Goal: Task Accomplishment & Management: Manage account settings

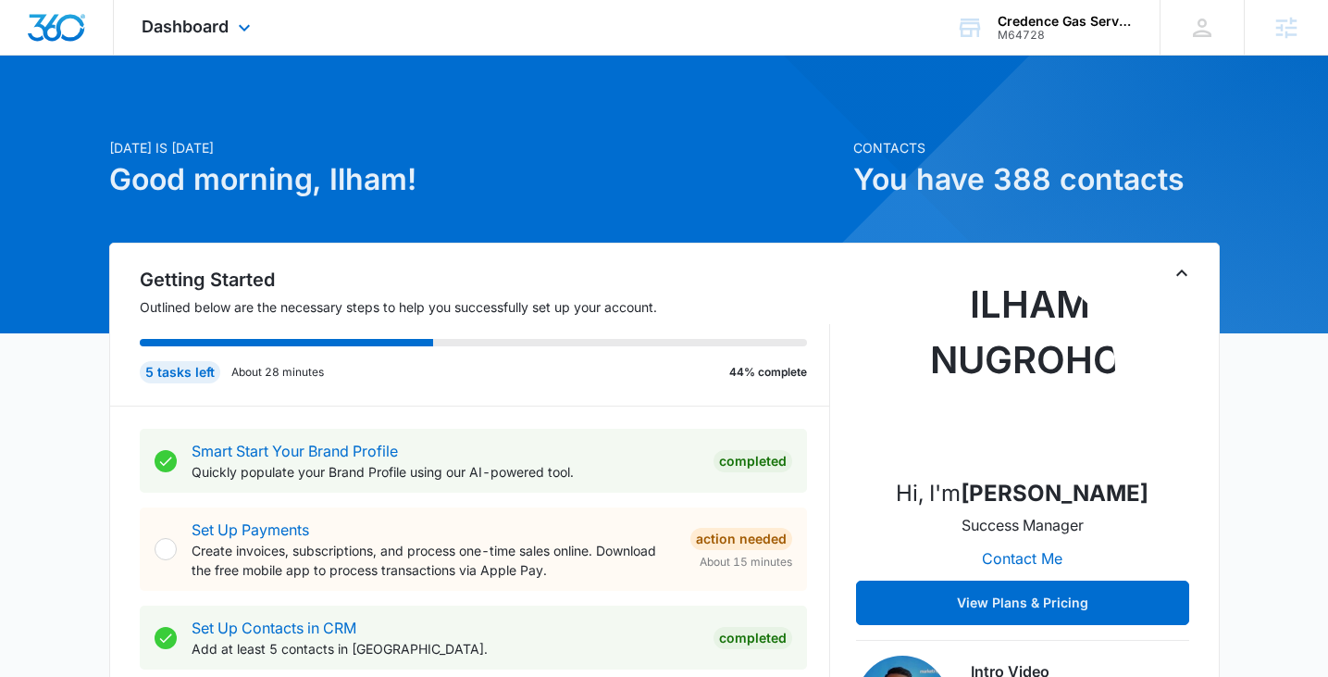
click at [230, 30] on div "Dashboard Apps Reputation Websites Forms CRM Email Social Payments POS Content …" at bounding box center [198, 27] width 169 height 55
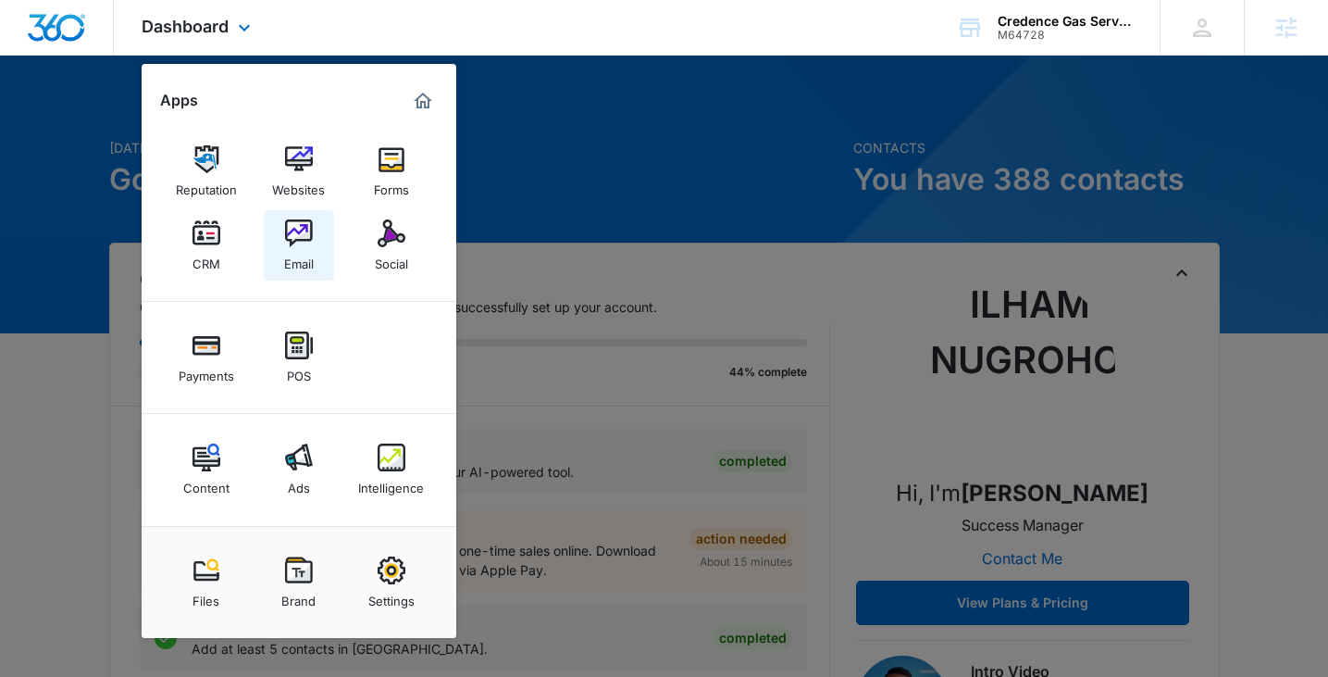
click at [287, 235] on img at bounding box center [299, 233] width 28 height 28
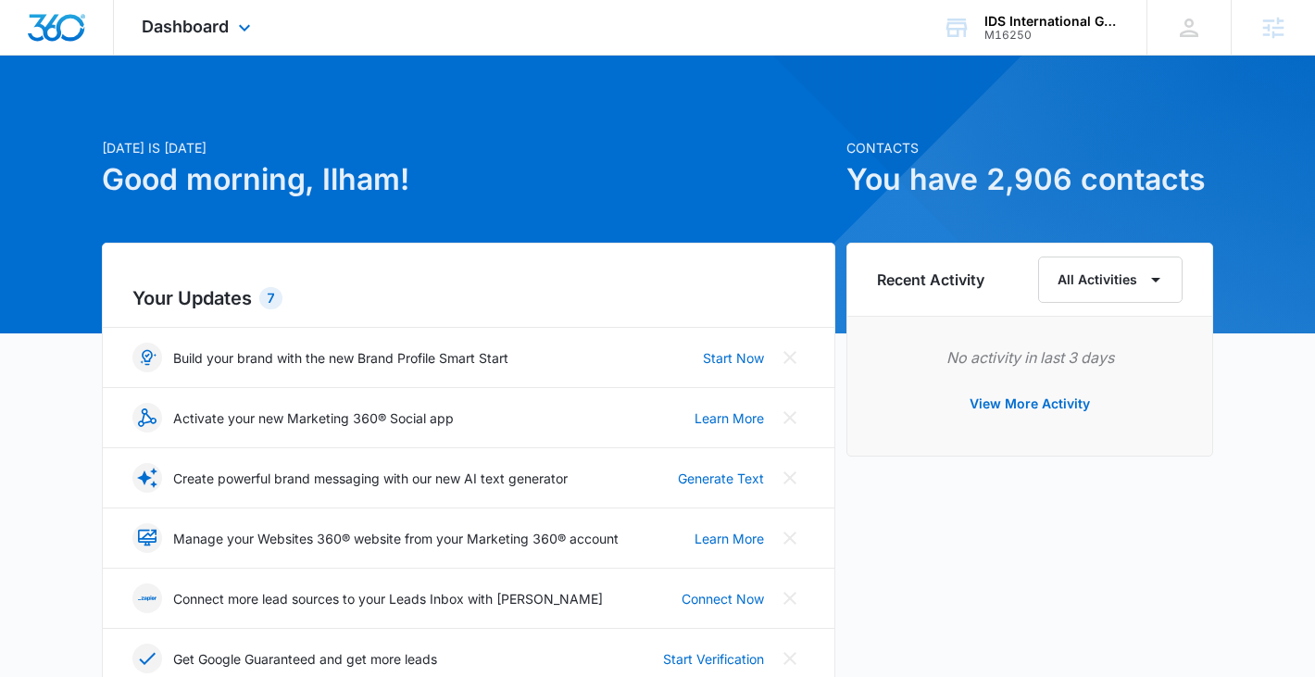
click at [269, 41] on div "Dashboard Apps Reputation Websites Forms CRM Email Social Shop Payments POS Con…" at bounding box center [198, 27] width 169 height 55
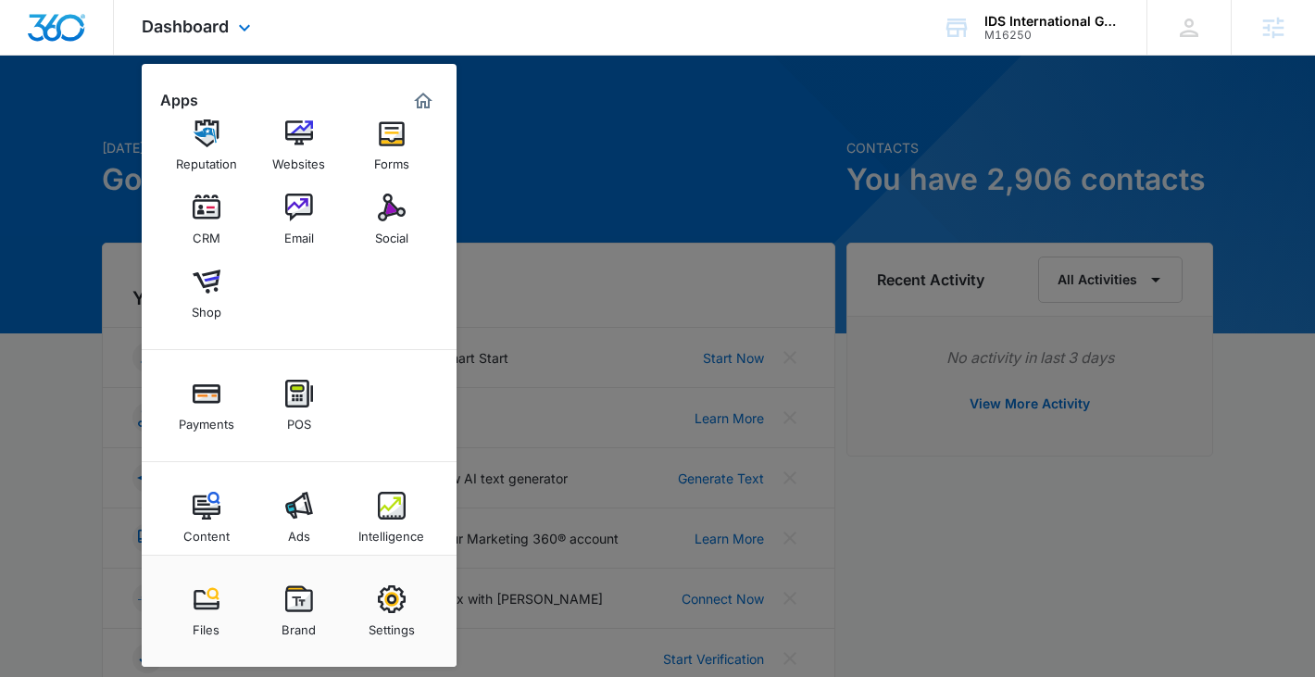
scroll to position [45, 0]
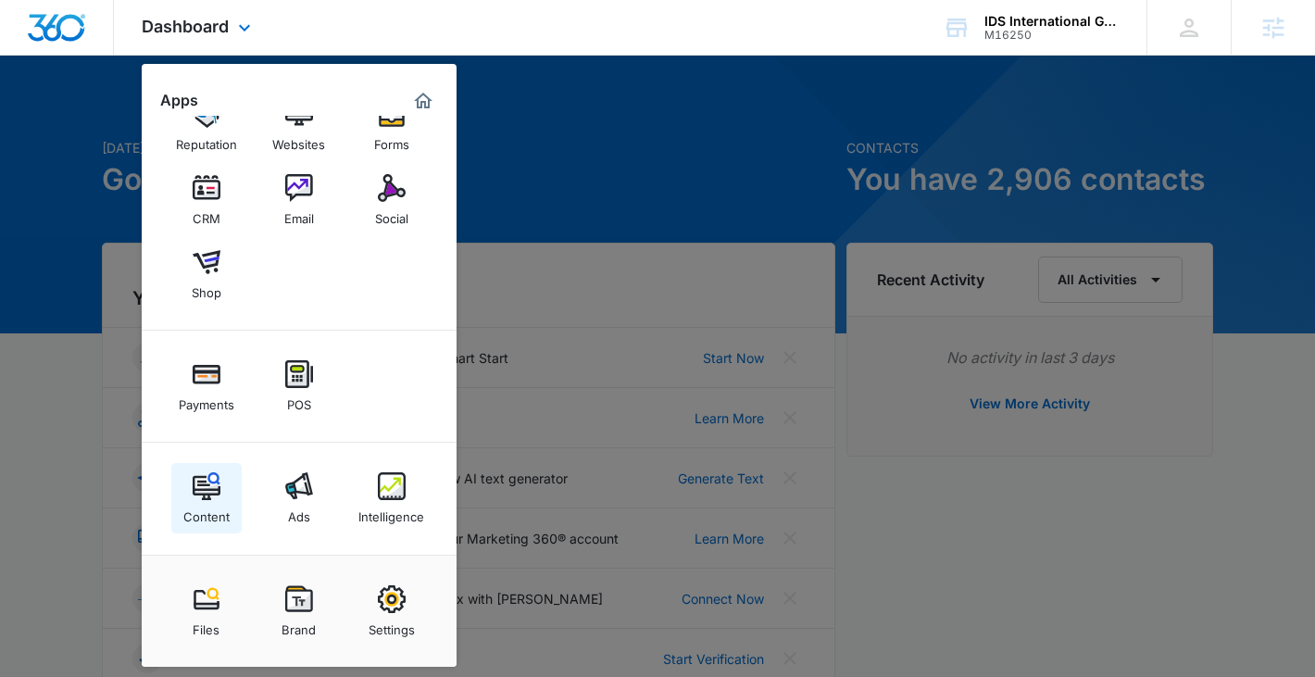
click at [223, 497] on link "Content" at bounding box center [206, 498] width 70 height 70
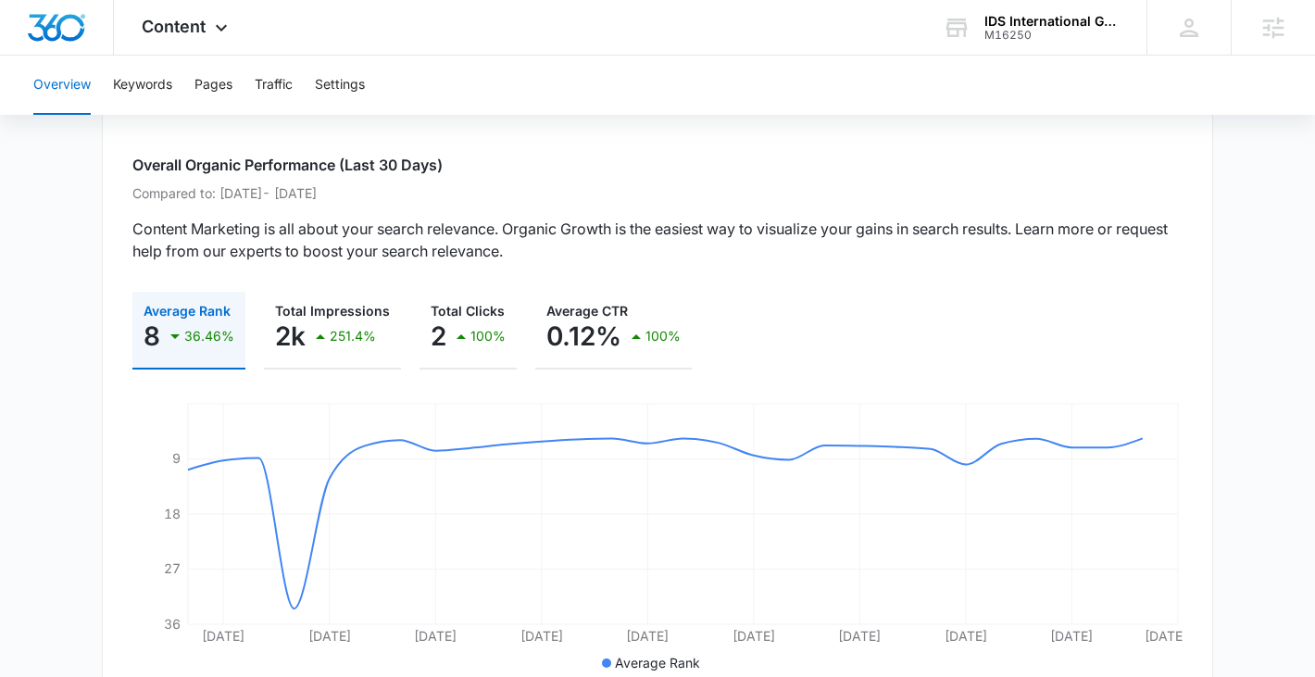
scroll to position [181, 0]
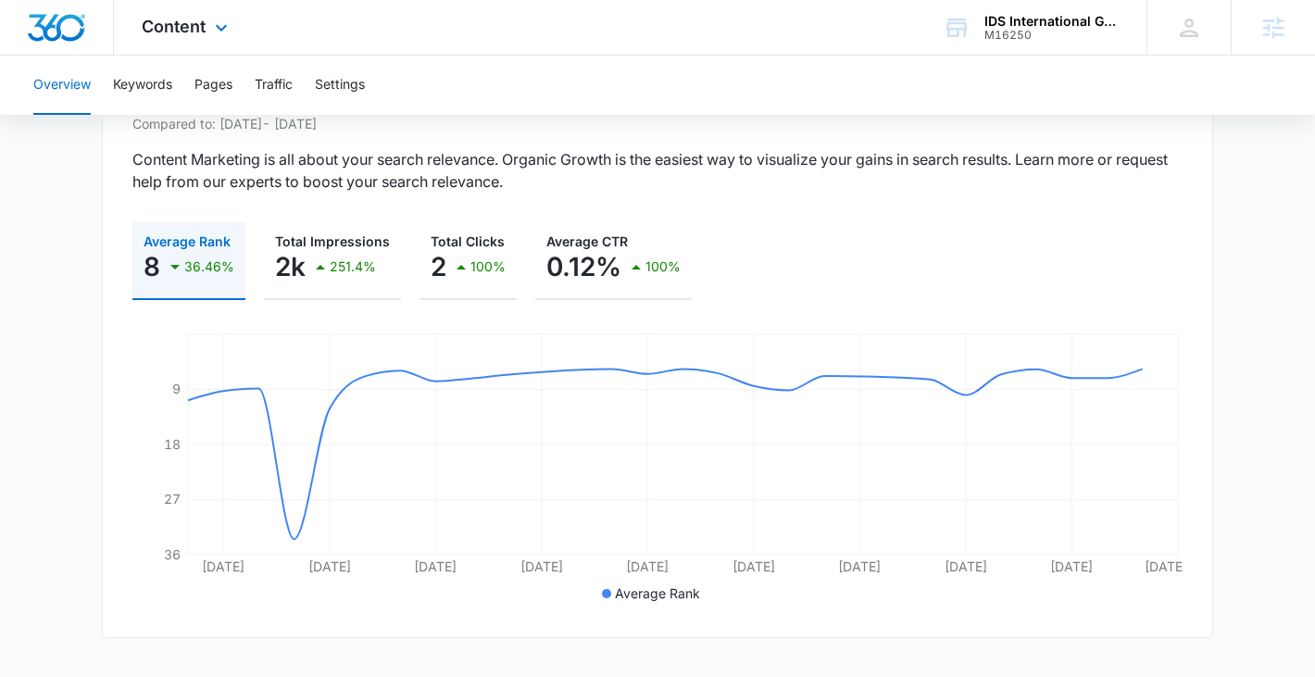
click at [177, 47] on div "Content Apps Reputation Websites Forms CRM Email Social Shop Payments POS Conte…" at bounding box center [187, 27] width 146 height 55
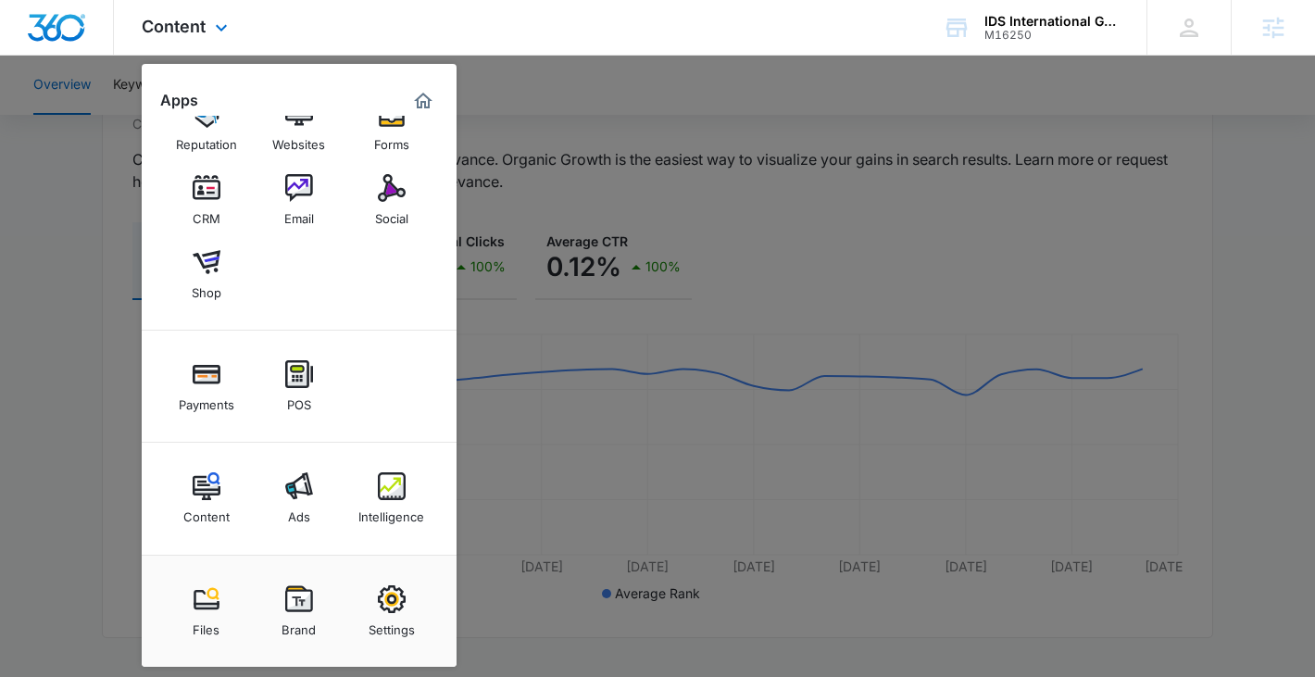
scroll to position [319, 0]
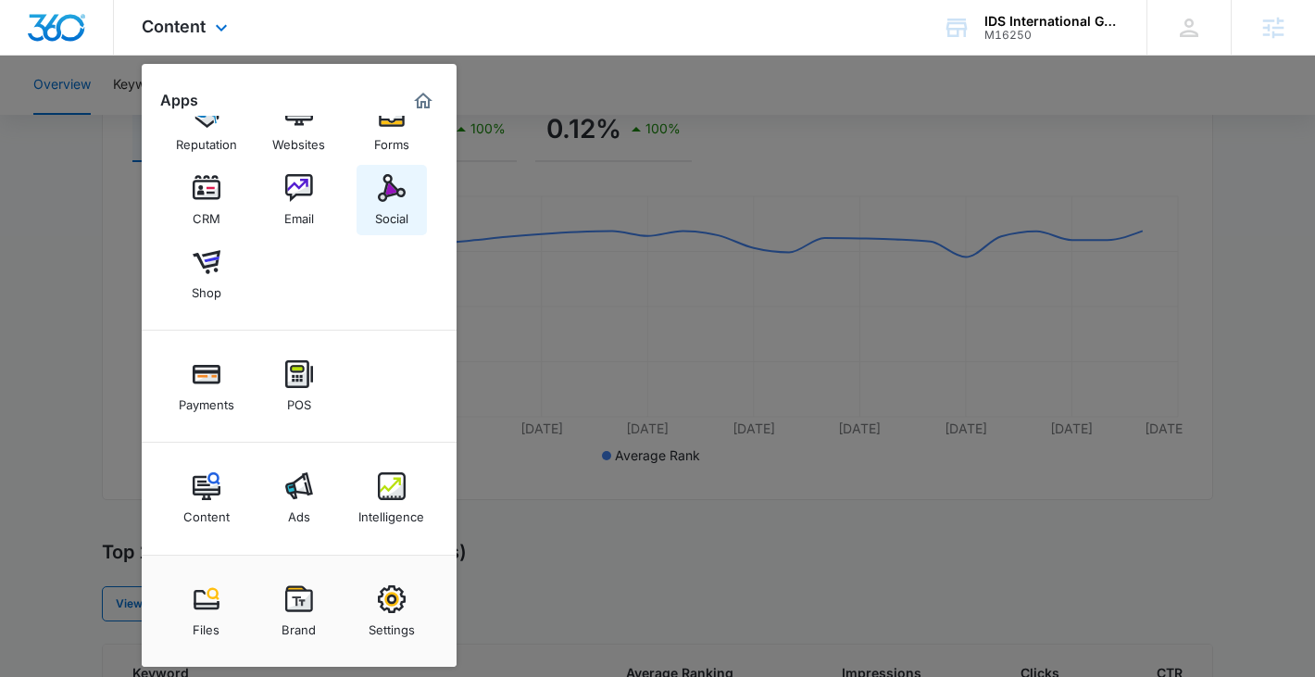
click at [392, 220] on div "Social" at bounding box center [391, 214] width 33 height 24
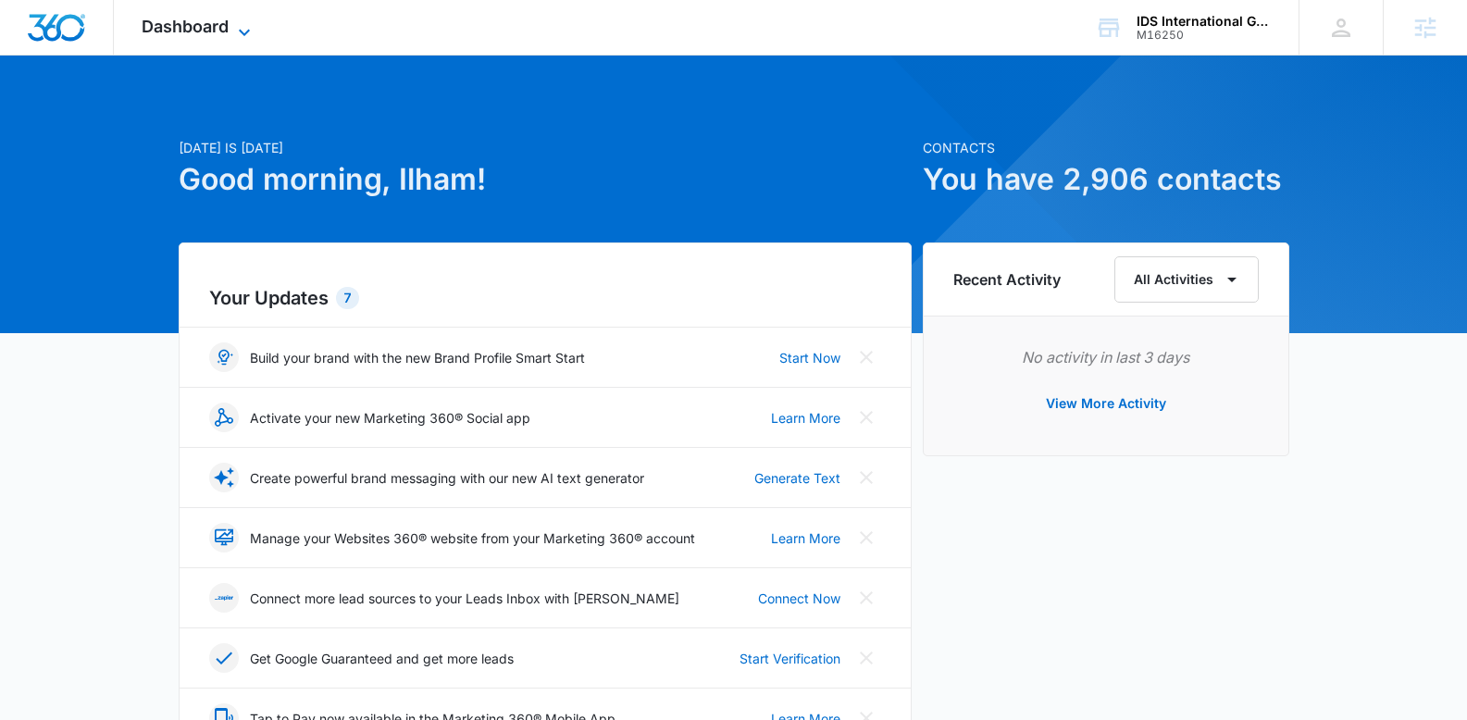
click at [216, 19] on span "Dashboard" at bounding box center [185, 26] width 87 height 19
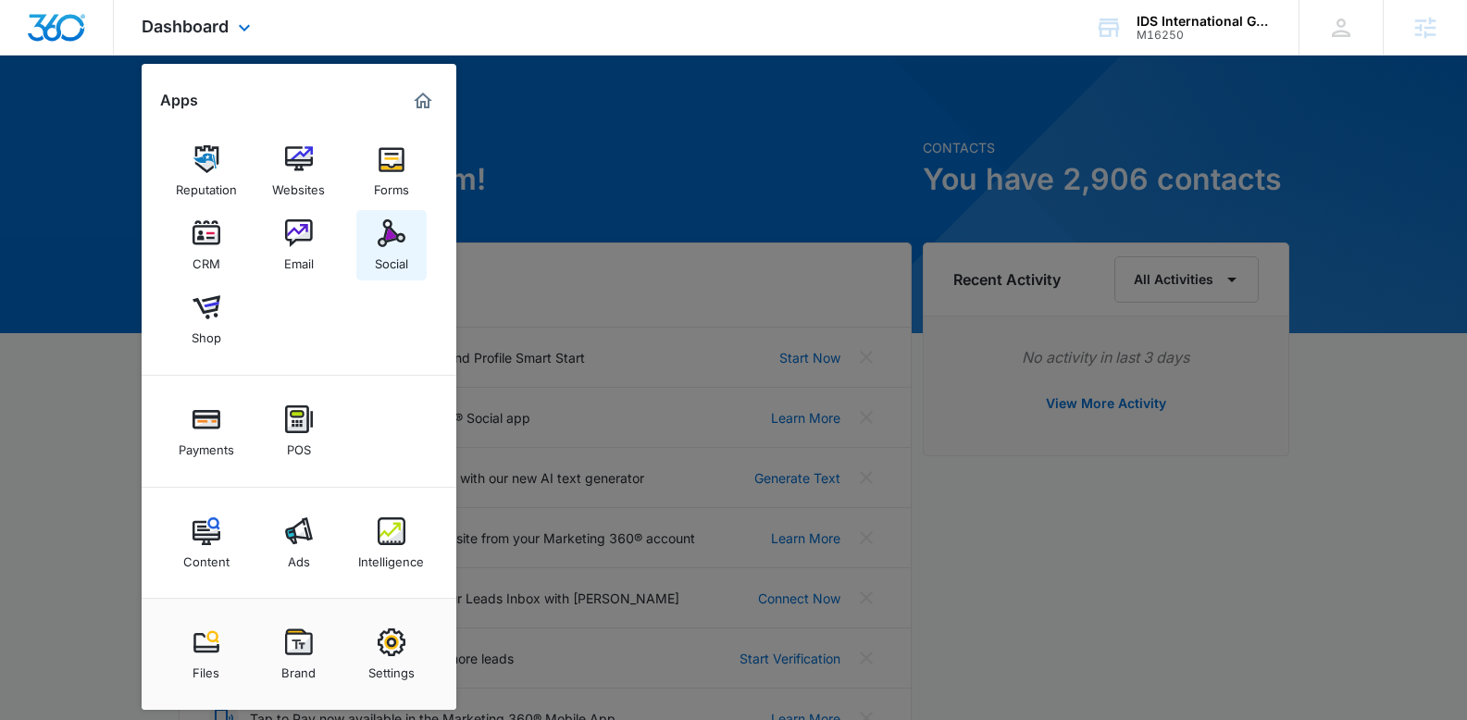
click at [402, 248] on div "Social" at bounding box center [391, 259] width 33 height 24
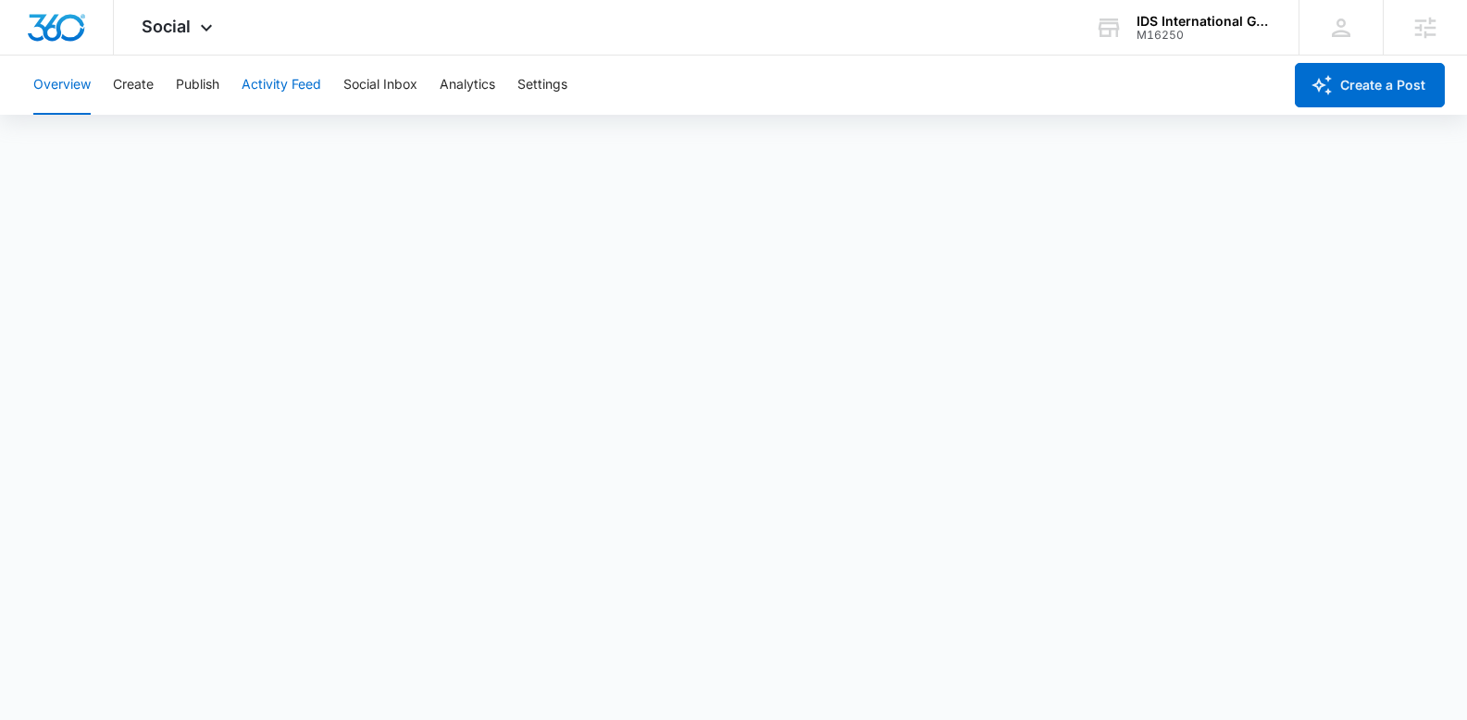
click at [293, 87] on button "Activity Feed" at bounding box center [282, 85] width 80 height 59
click at [190, 94] on button "Publish" at bounding box center [198, 85] width 44 height 59
click at [184, 28] on span "Social" at bounding box center [166, 26] width 49 height 19
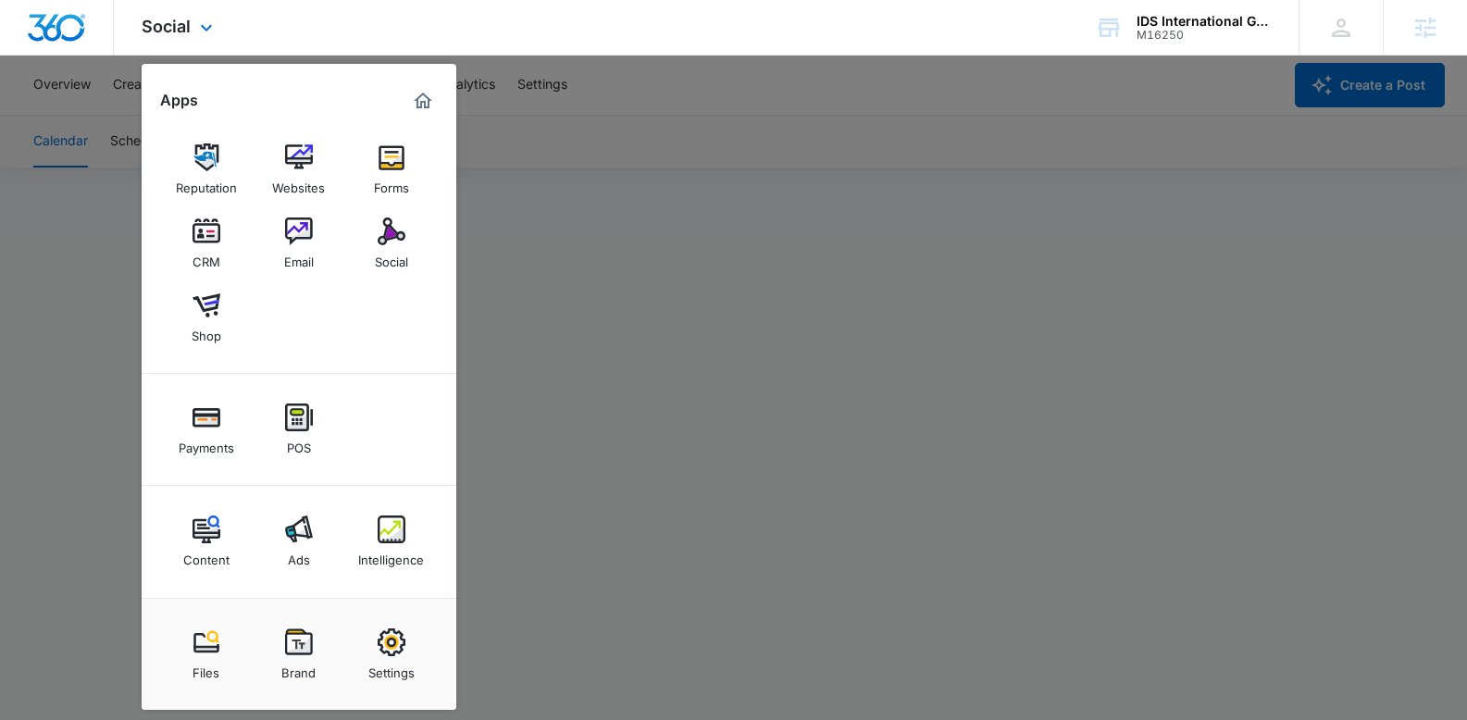
scroll to position [2, 0]
click at [216, 546] on div "Content" at bounding box center [206, 555] width 46 height 24
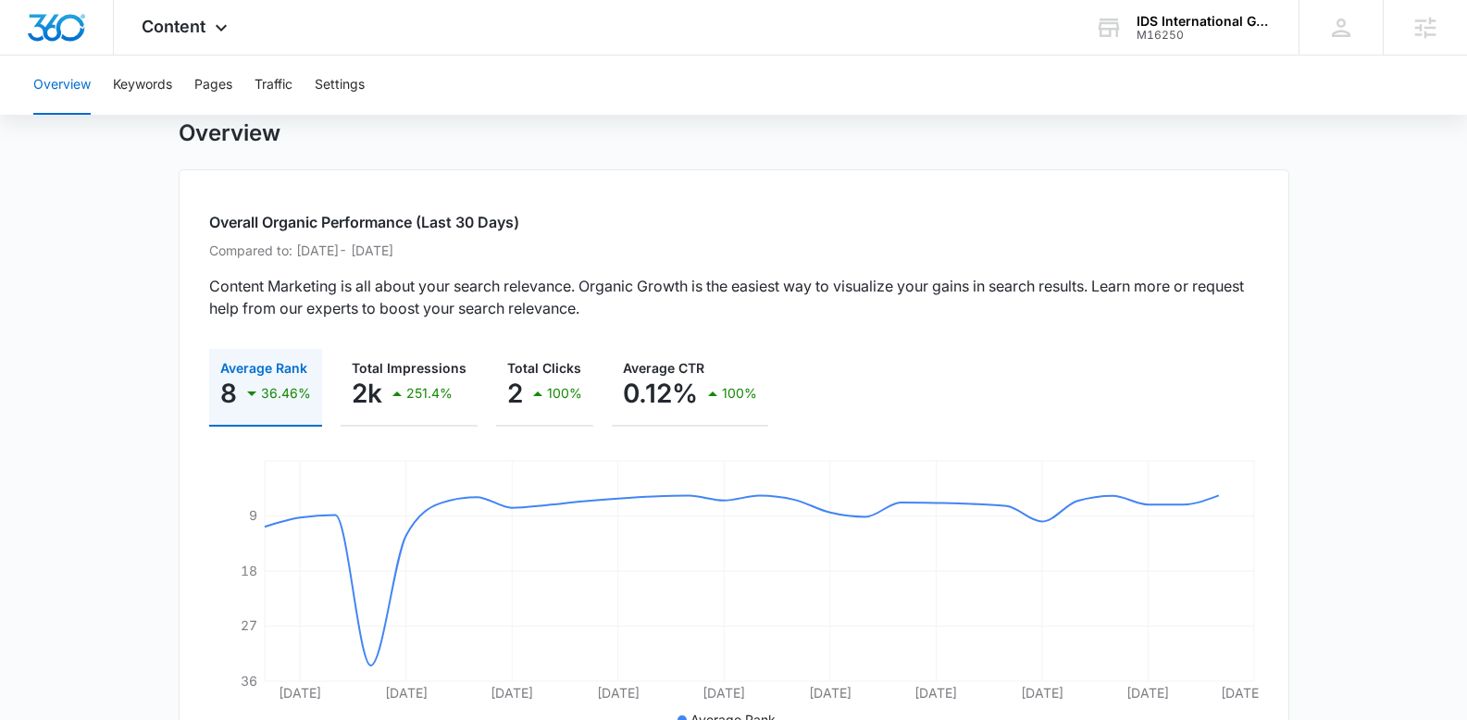
scroll to position [99, 0]
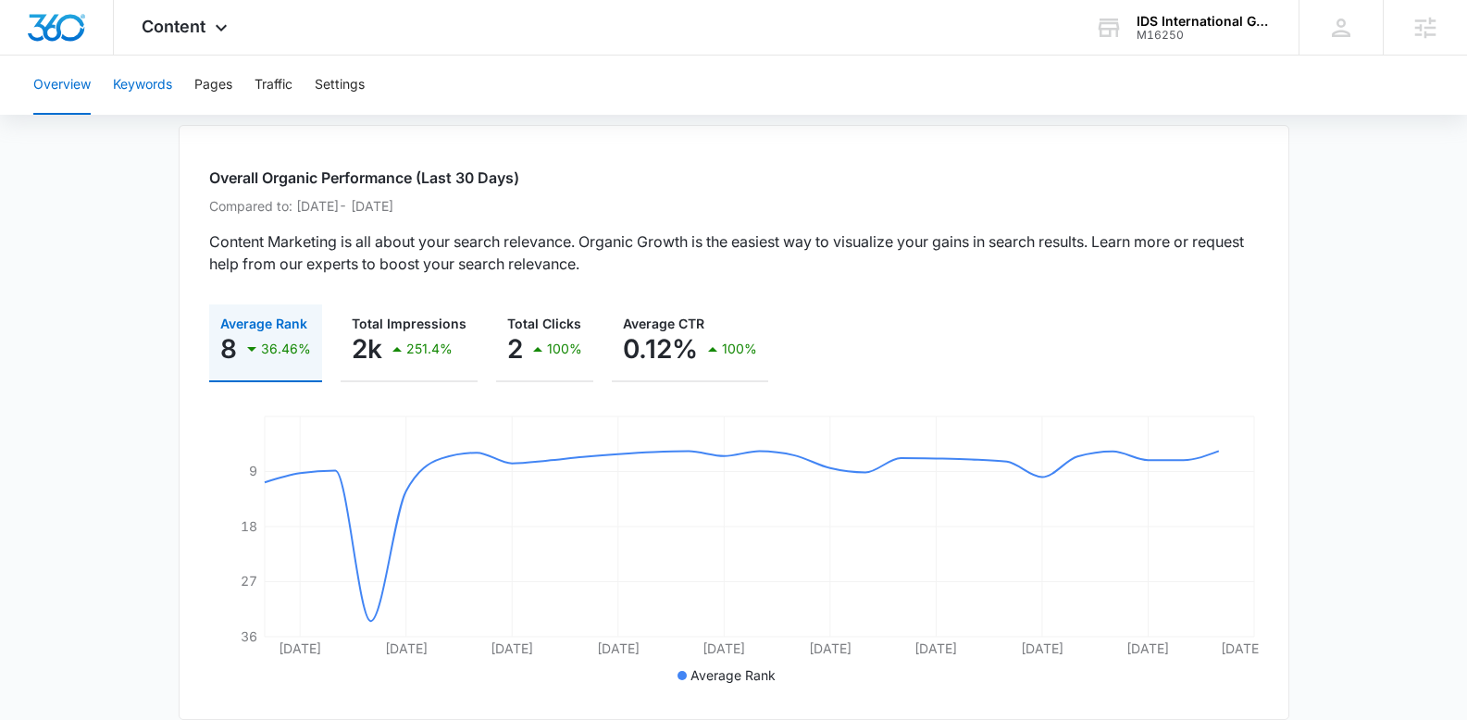
click at [138, 81] on button "Keywords" at bounding box center [142, 85] width 59 height 59
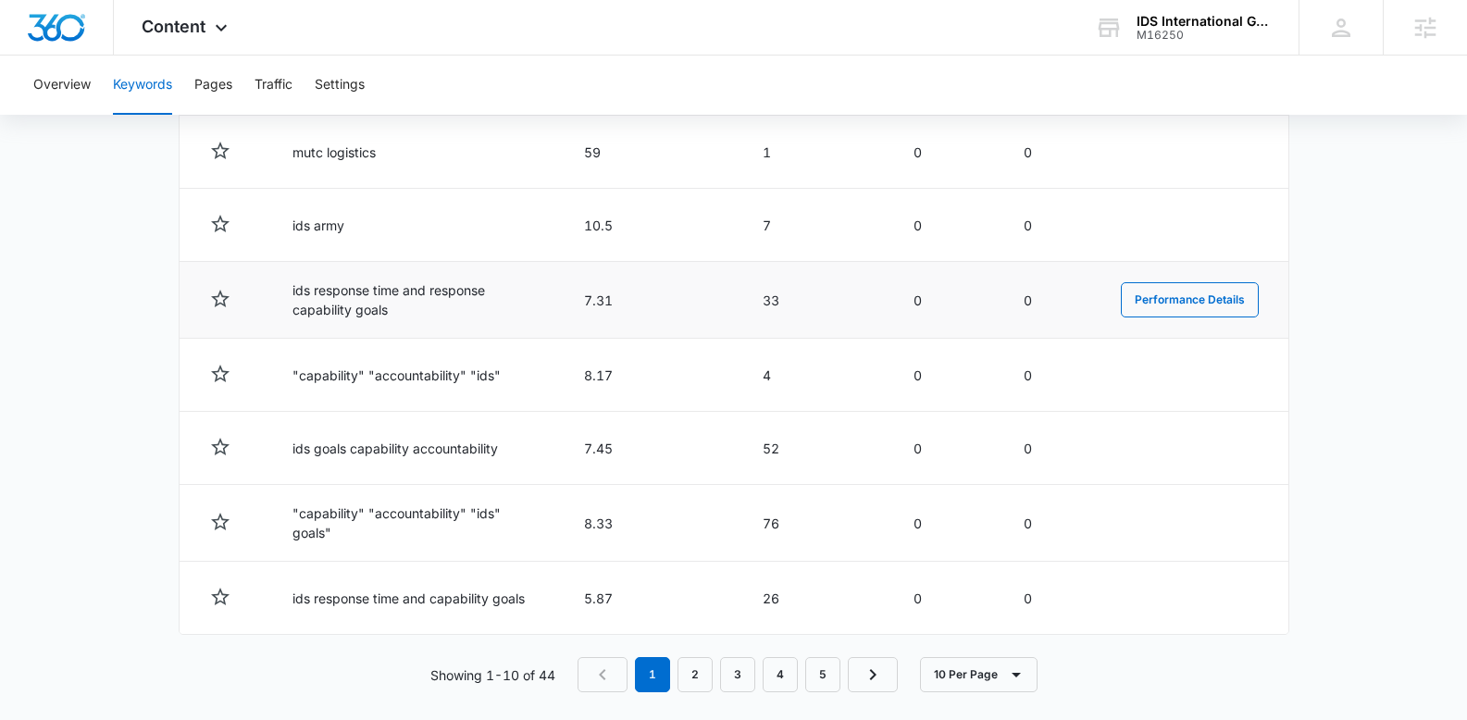
scroll to position [995, 0]
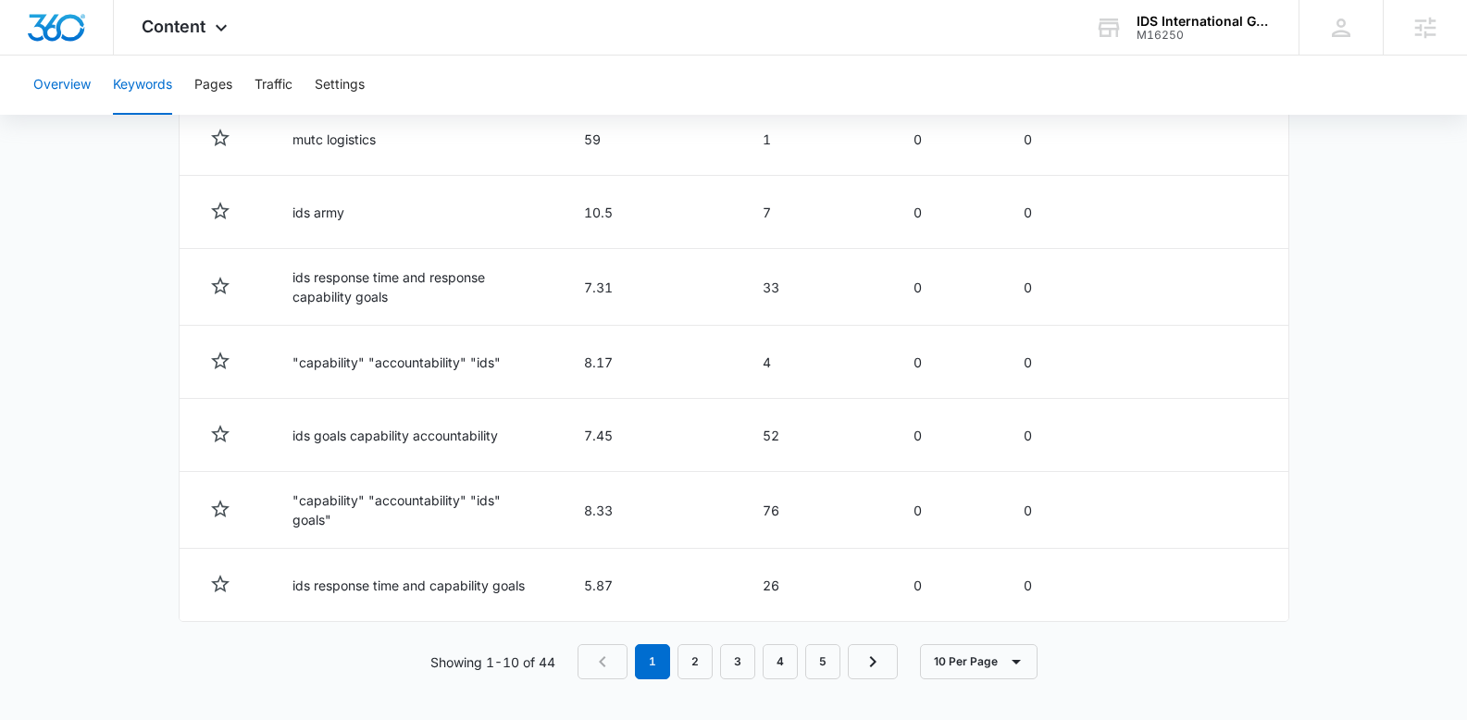
click at [57, 103] on button "Overview" at bounding box center [61, 85] width 57 height 59
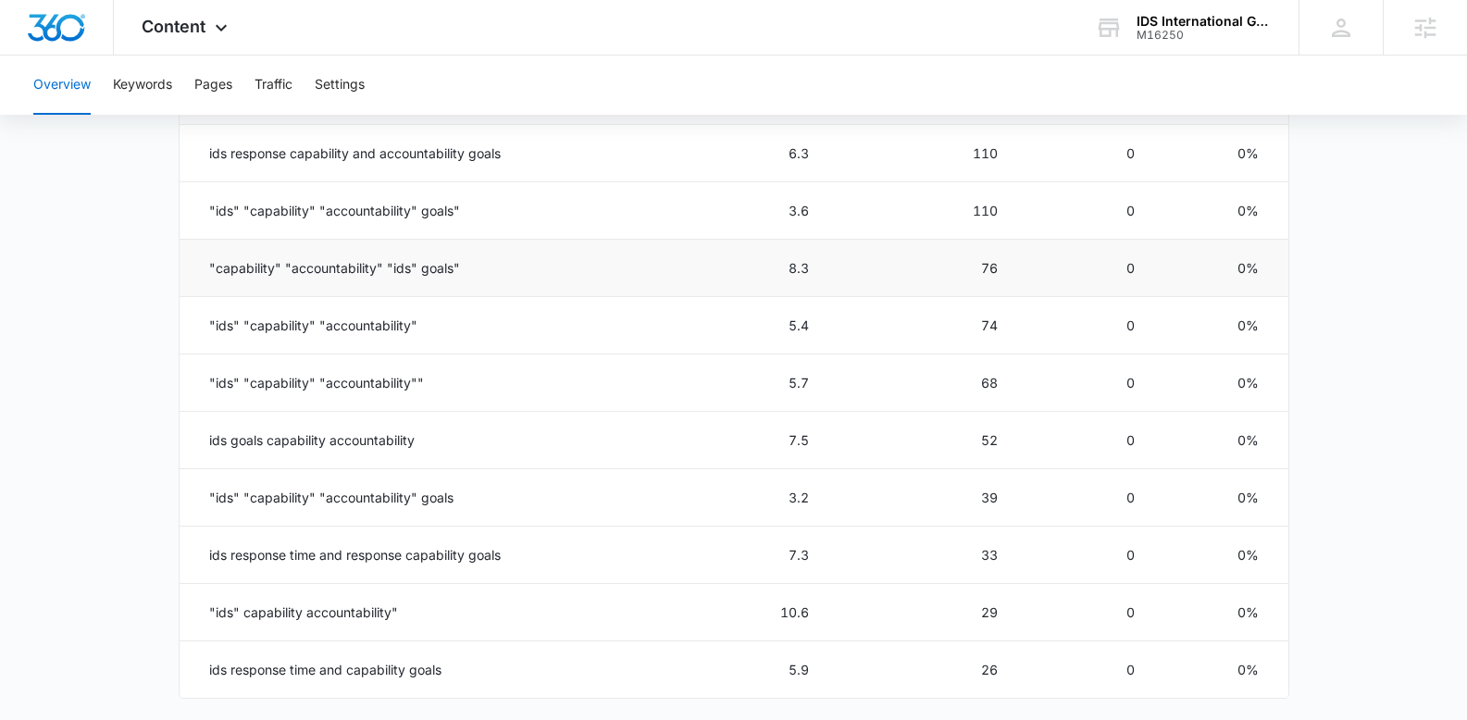
scroll to position [646, 0]
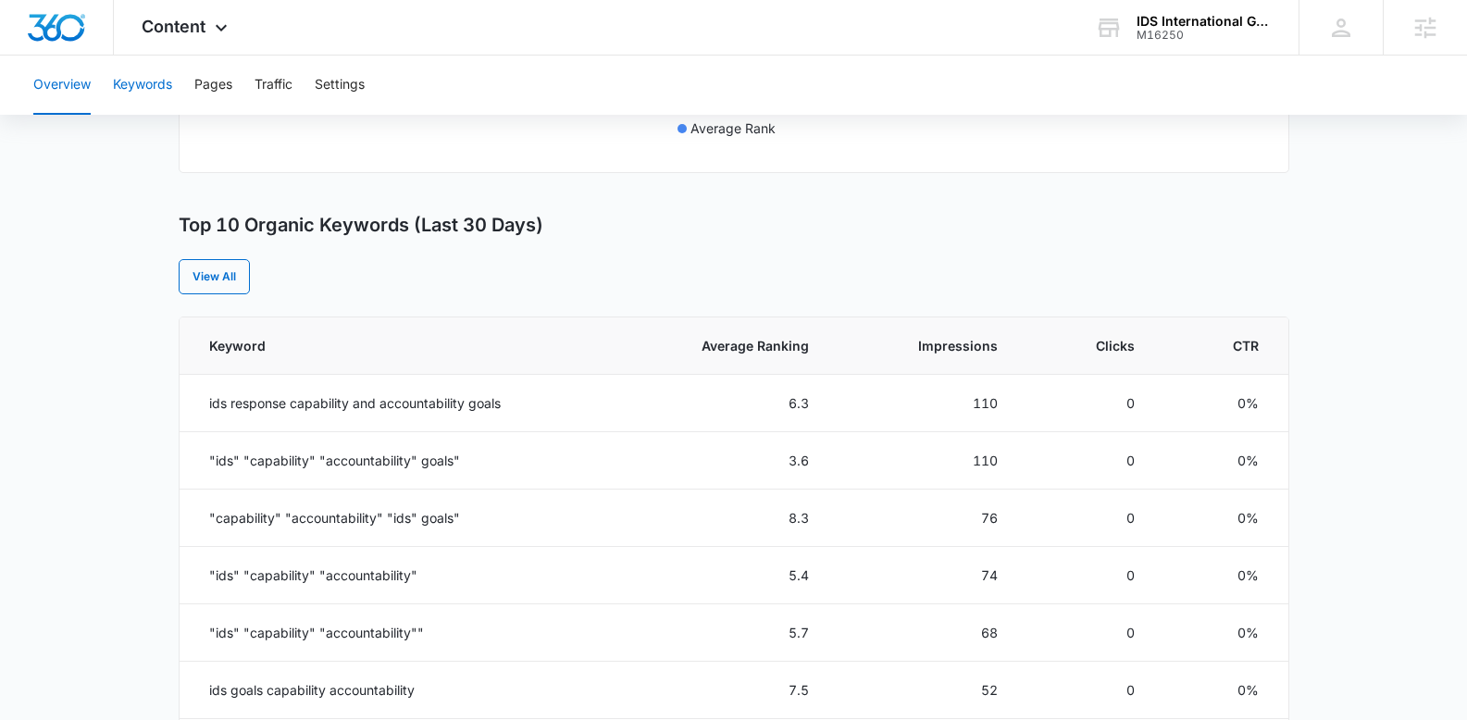
click at [153, 87] on button "Keywords" at bounding box center [142, 85] width 59 height 59
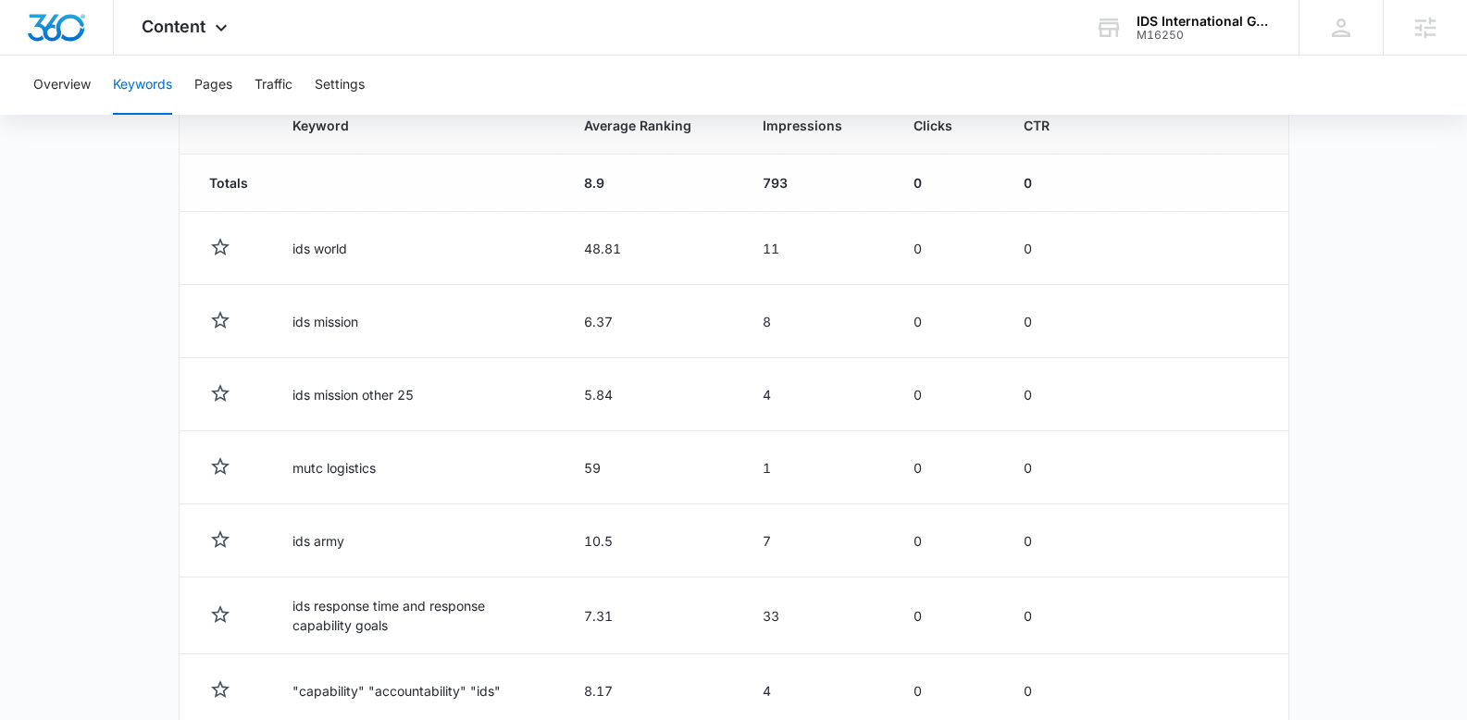
scroll to position [666, 0]
click at [674, 125] on span "Average Ranking" at bounding box center [637, 126] width 107 height 19
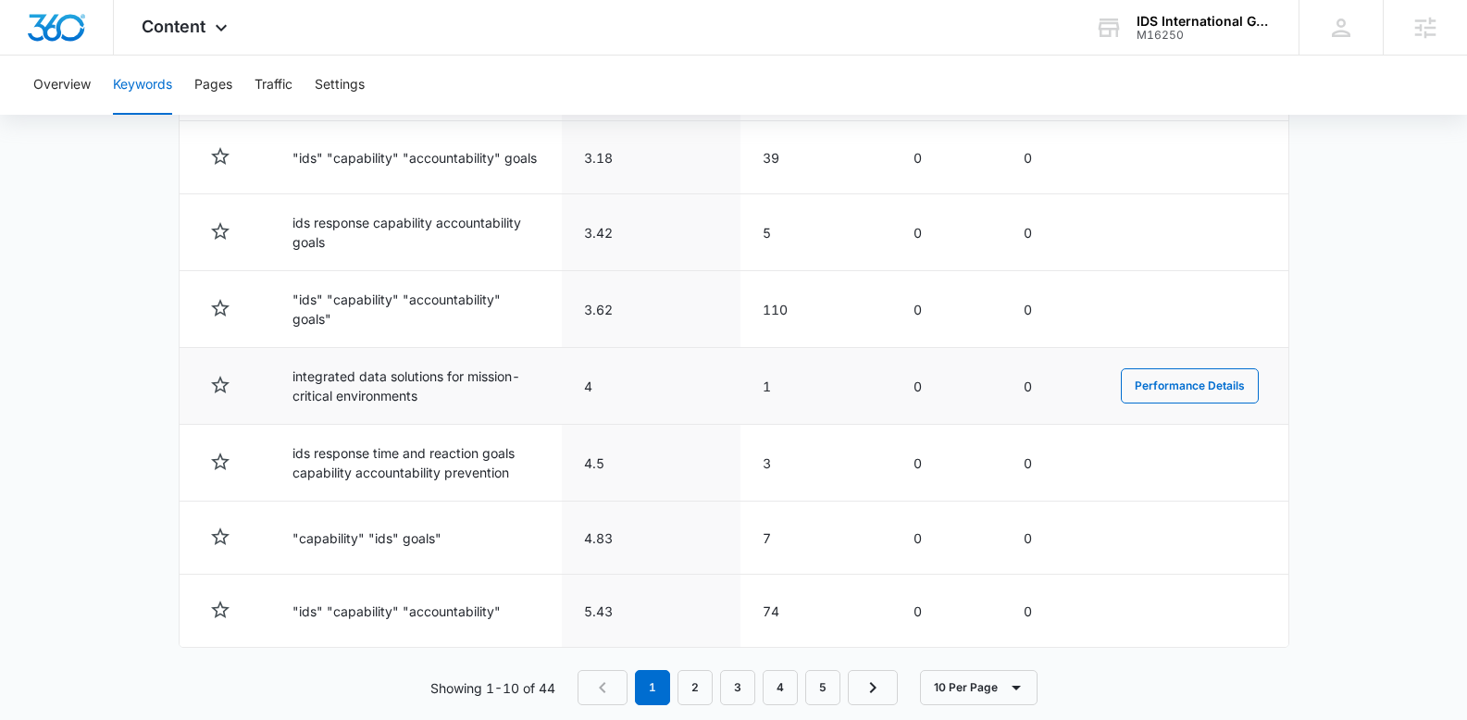
scroll to position [1003, 0]
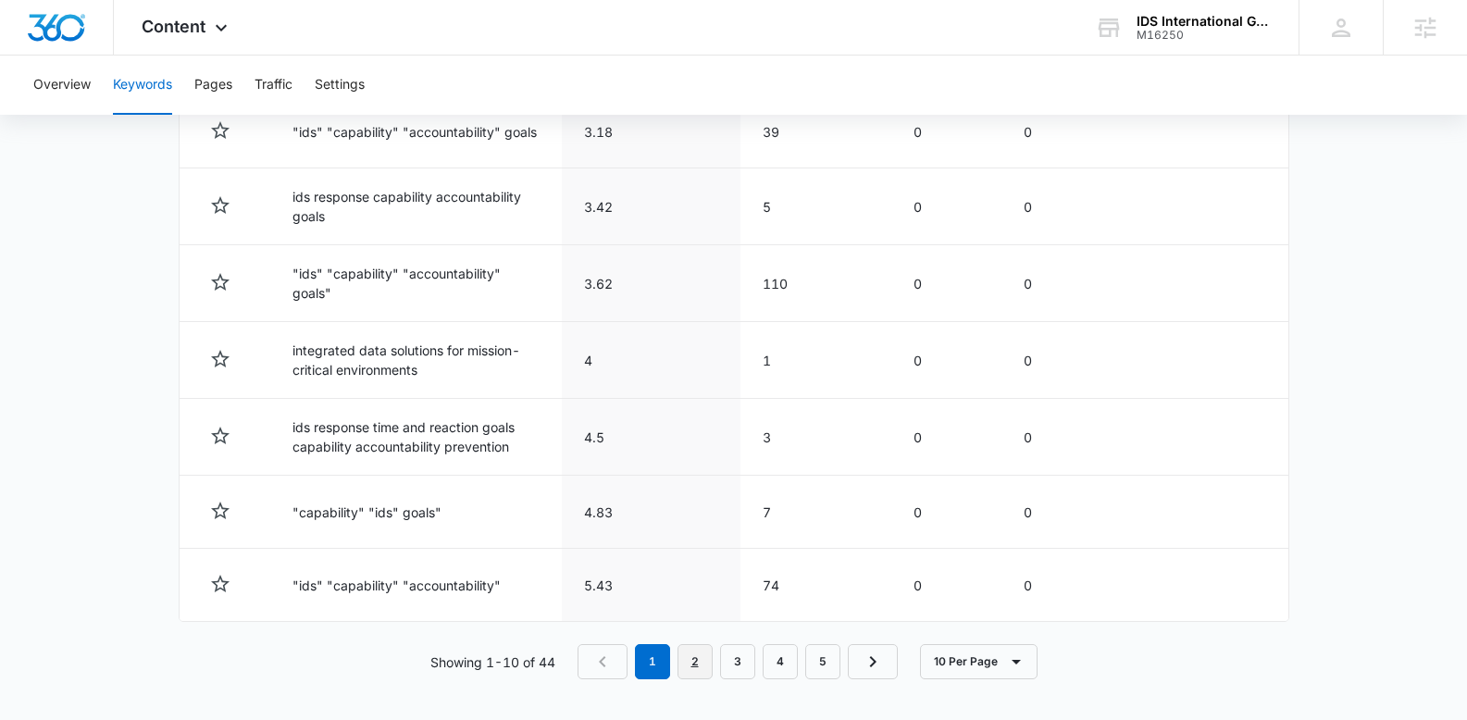
click at [692, 667] on link "2" at bounding box center [695, 661] width 35 height 35
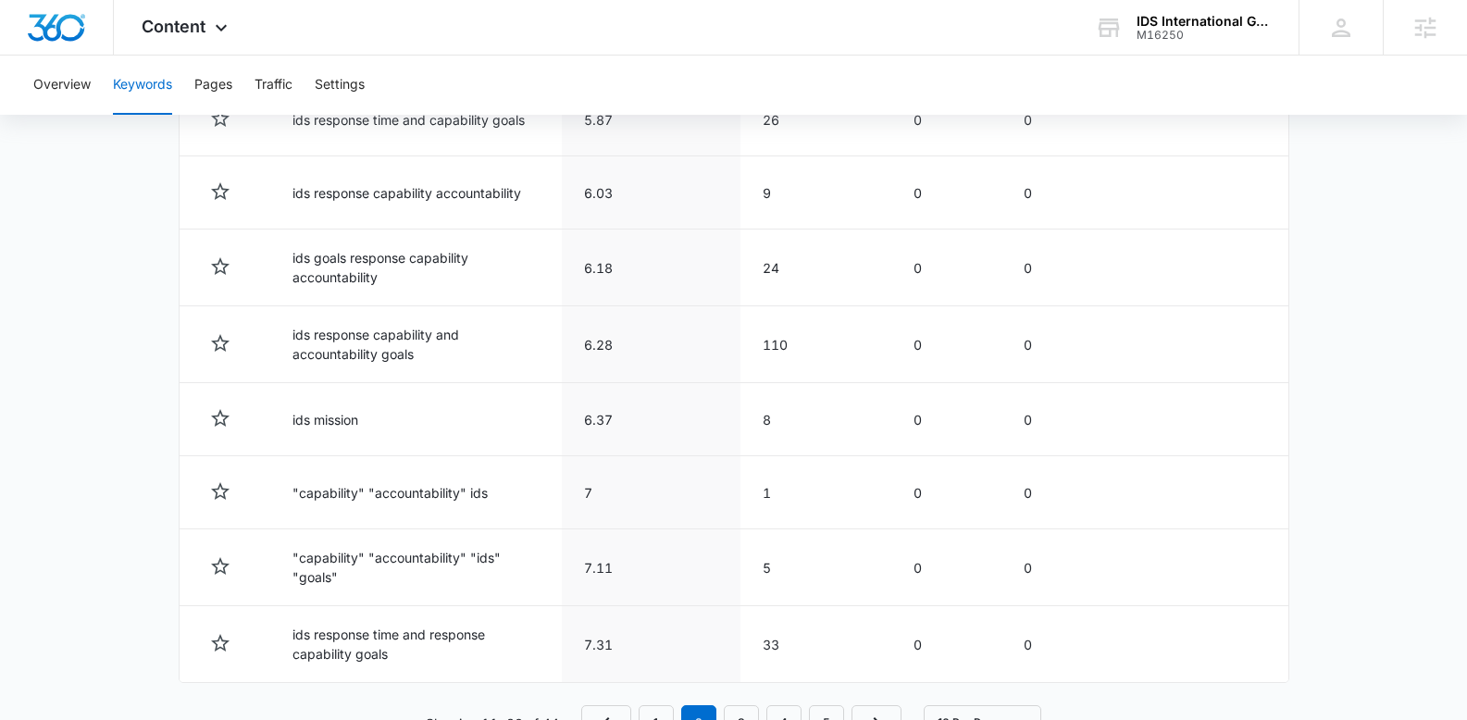
scroll to position [1006, 0]
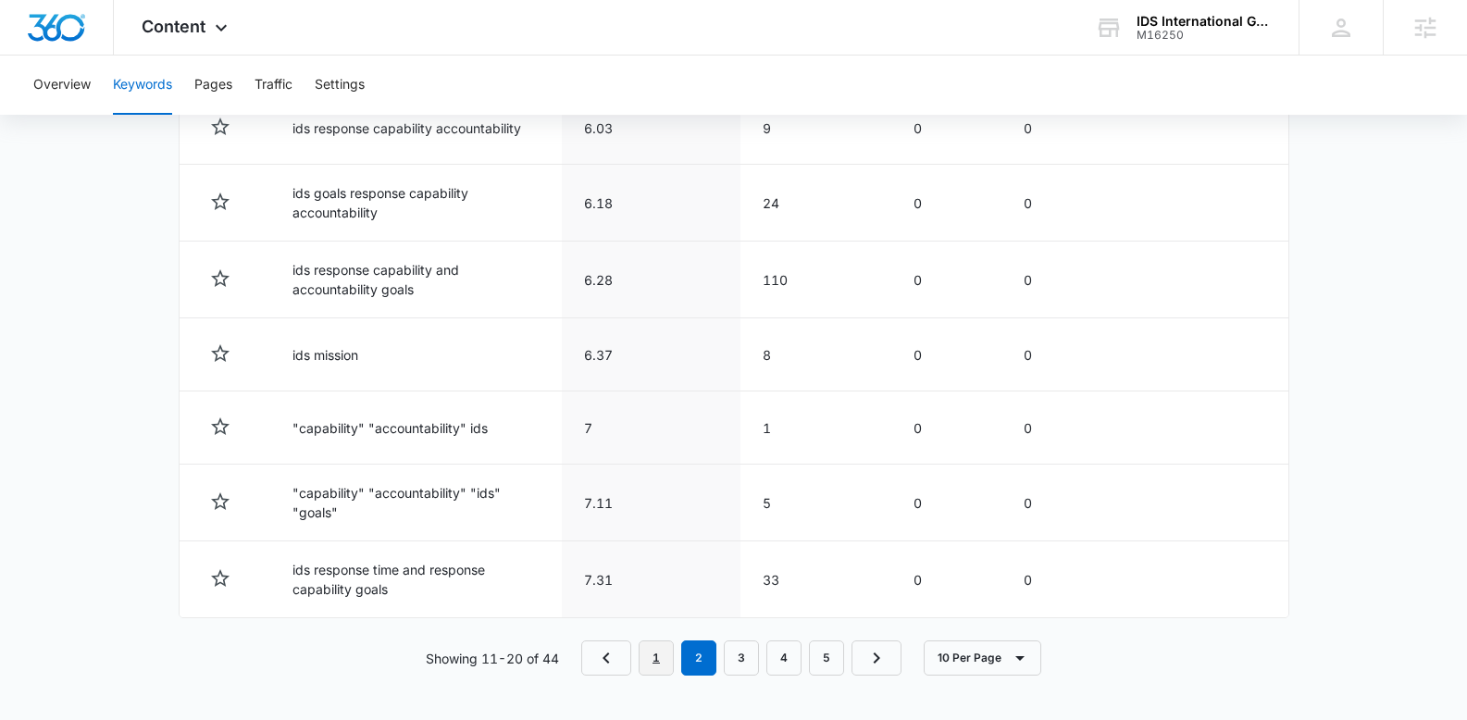
click at [656, 662] on link "1" at bounding box center [656, 658] width 35 height 35
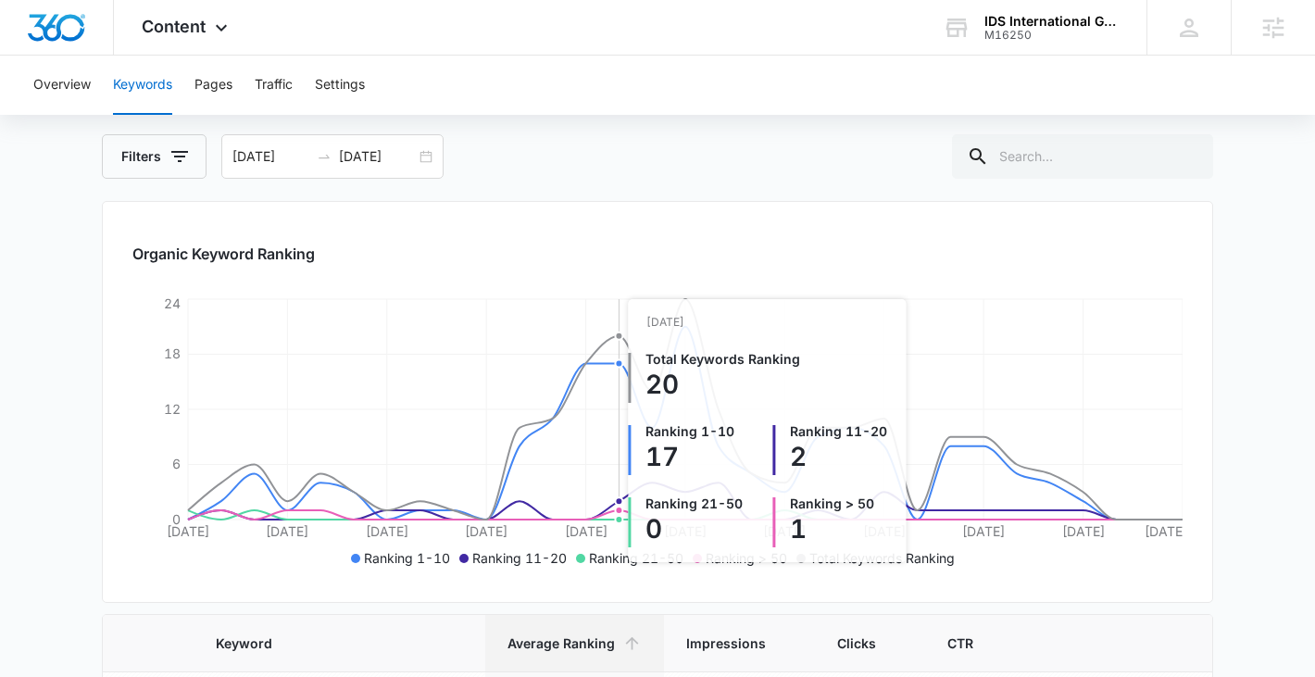
scroll to position [0, 0]
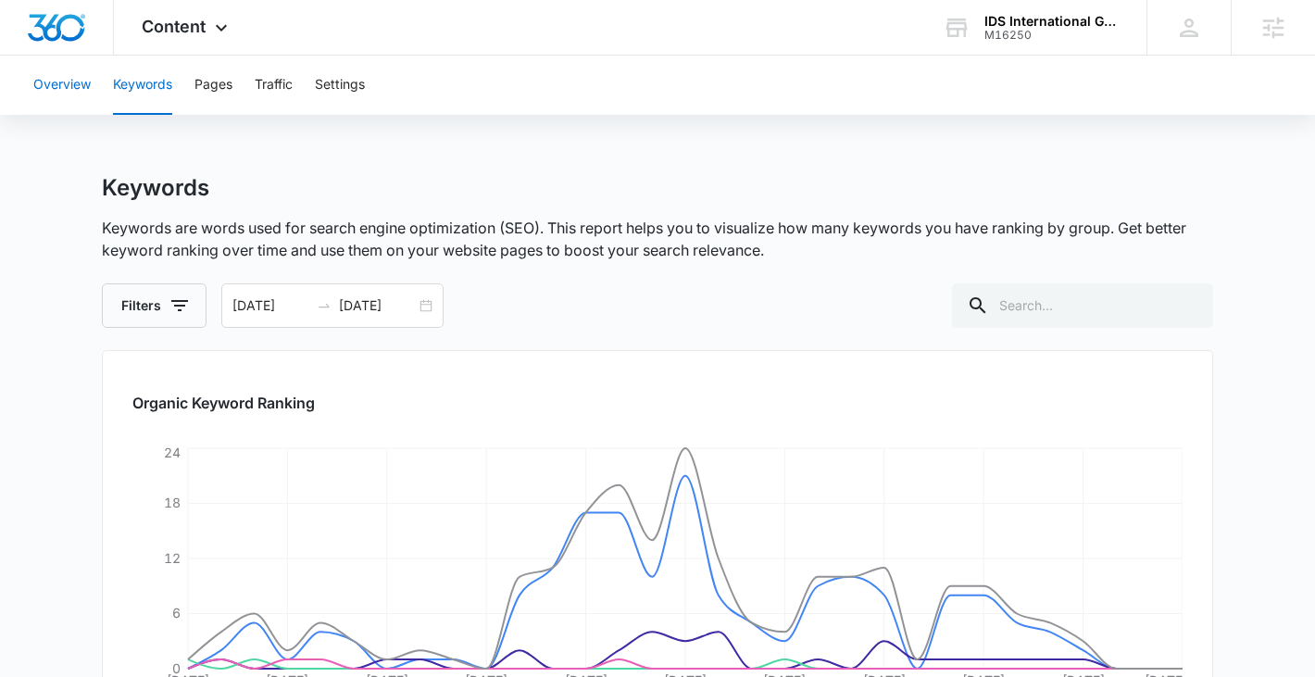
click at [65, 68] on button "Overview" at bounding box center [61, 85] width 57 height 59
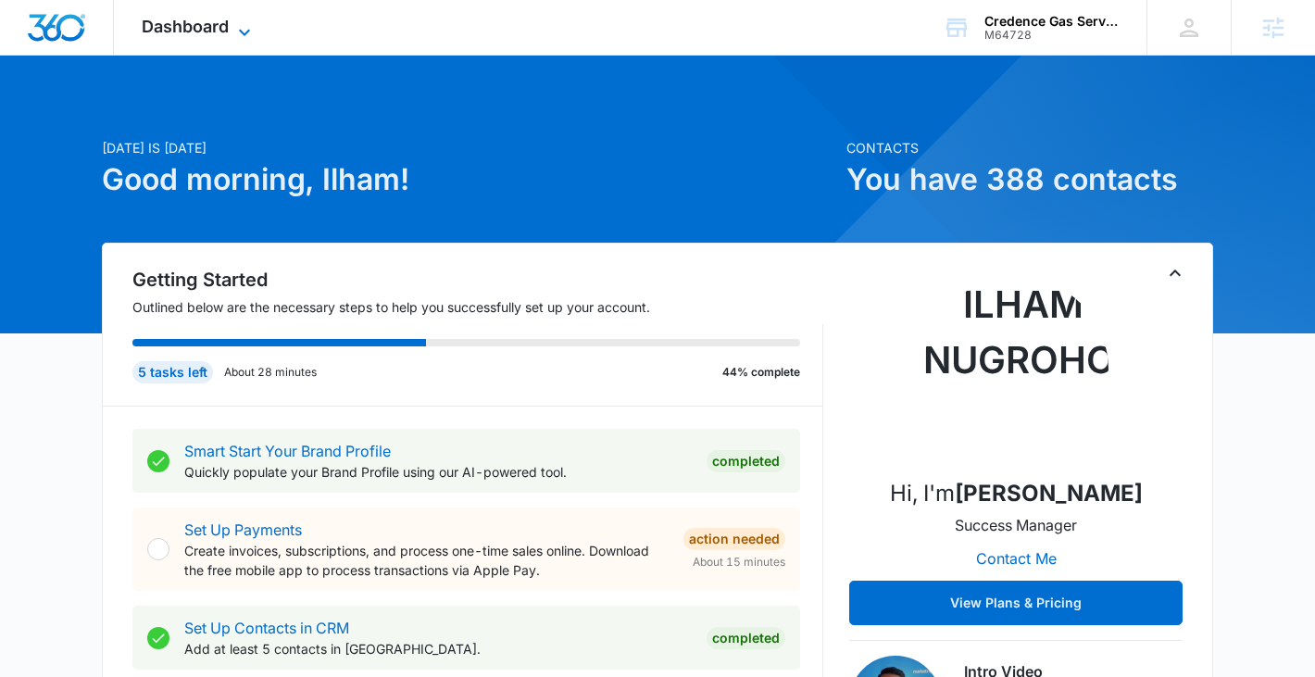
click at [188, 17] on span "Dashboard" at bounding box center [185, 26] width 87 height 19
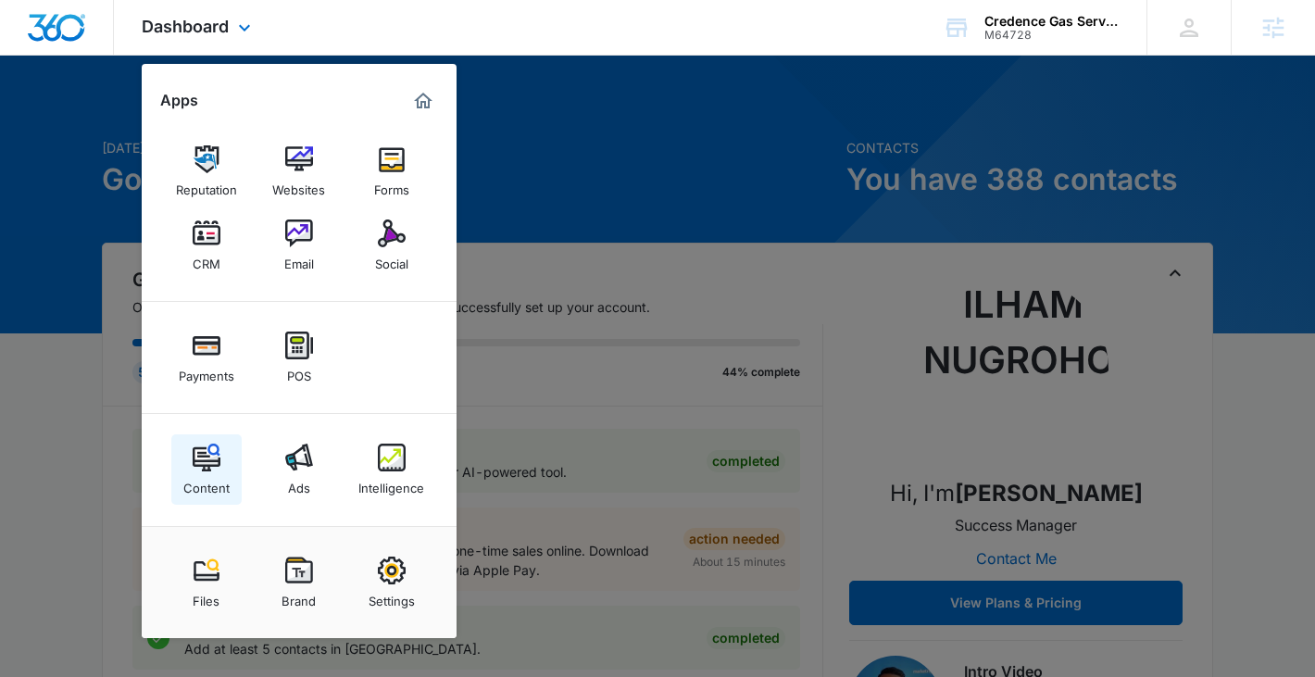
click at [195, 468] on img at bounding box center [207, 457] width 28 height 28
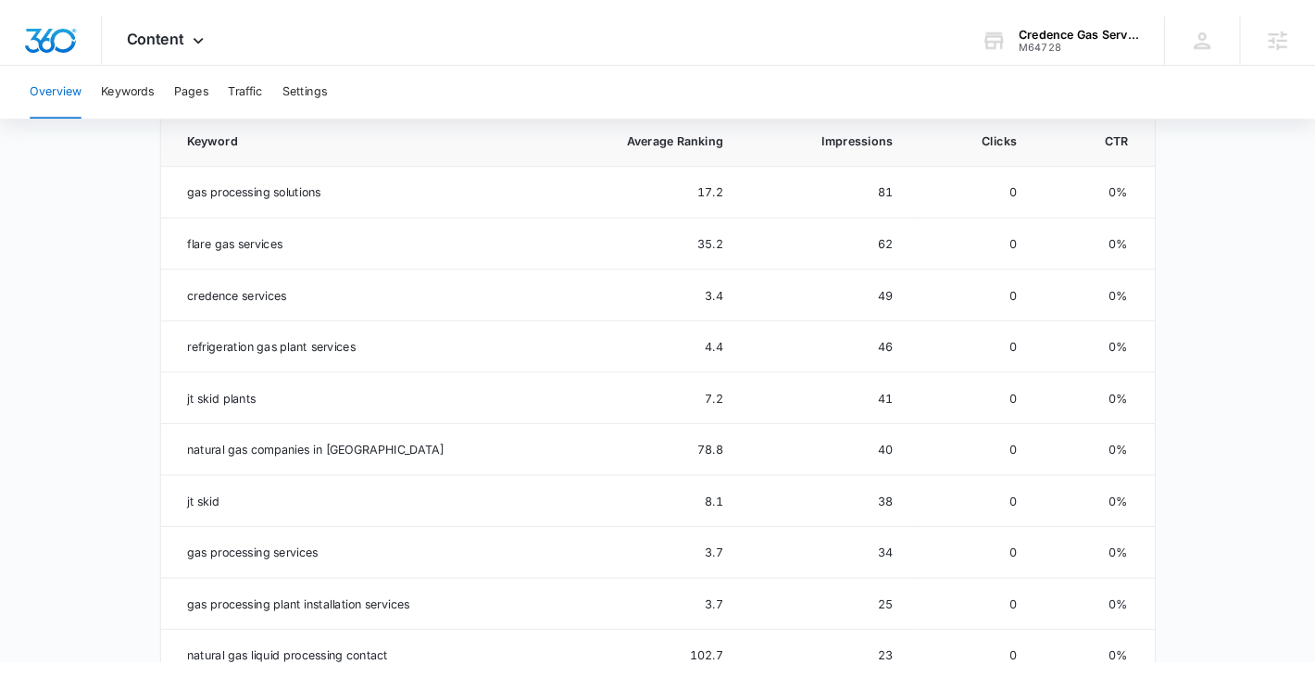
scroll to position [909, 0]
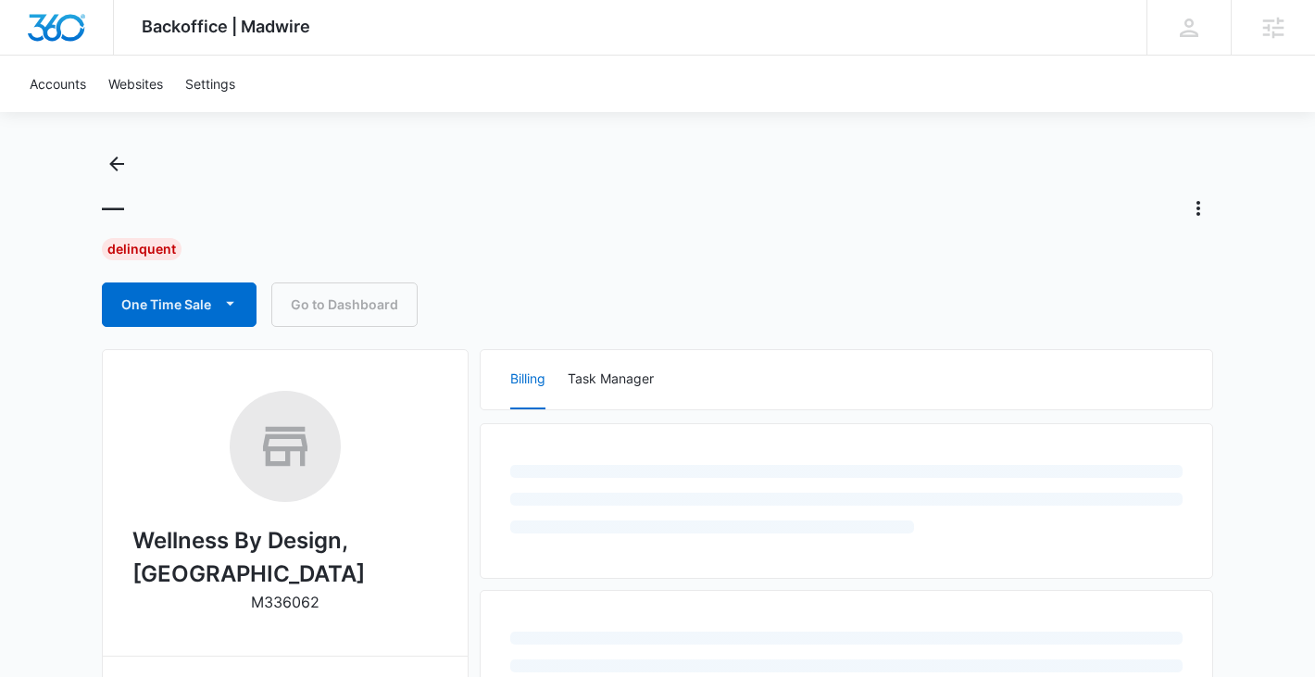
scroll to position [35, 0]
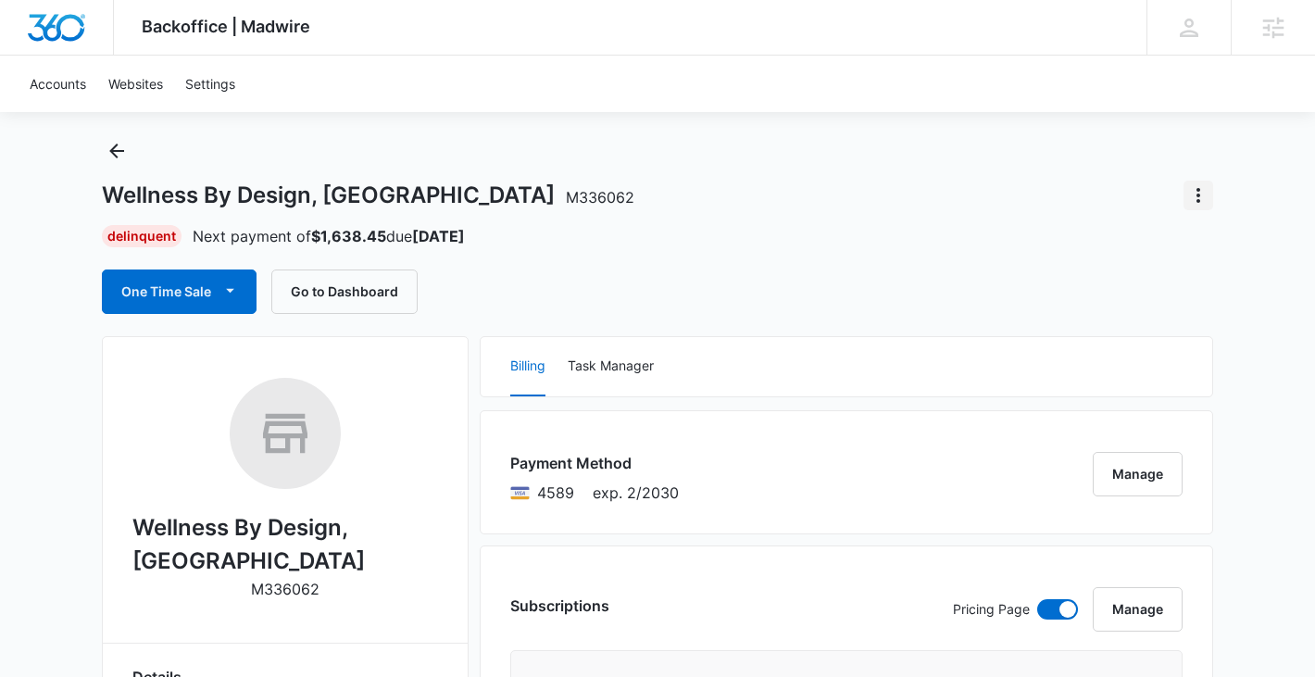
click at [1205, 190] on icon "Actions" at bounding box center [1198, 195] width 22 height 22
click at [1140, 241] on div "Close Account" at bounding box center [1123, 247] width 87 height 13
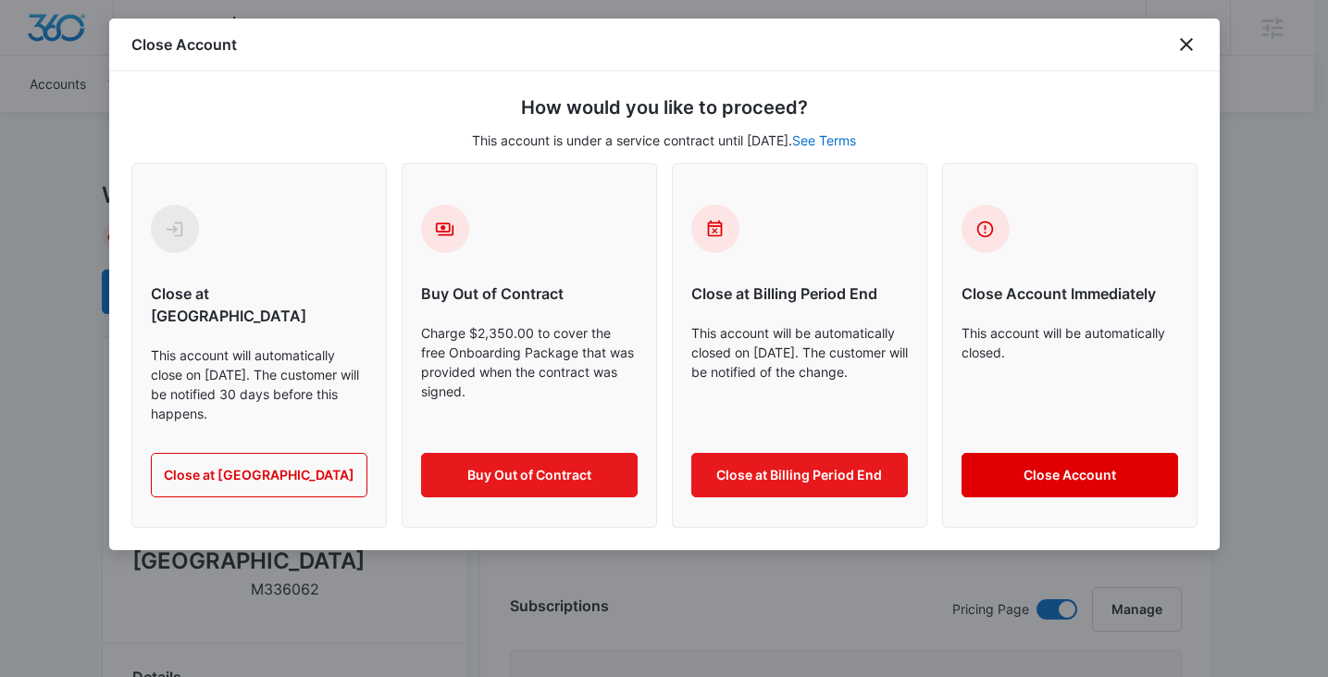
click at [1011, 460] on button "Close Account" at bounding box center [1070, 475] width 217 height 44
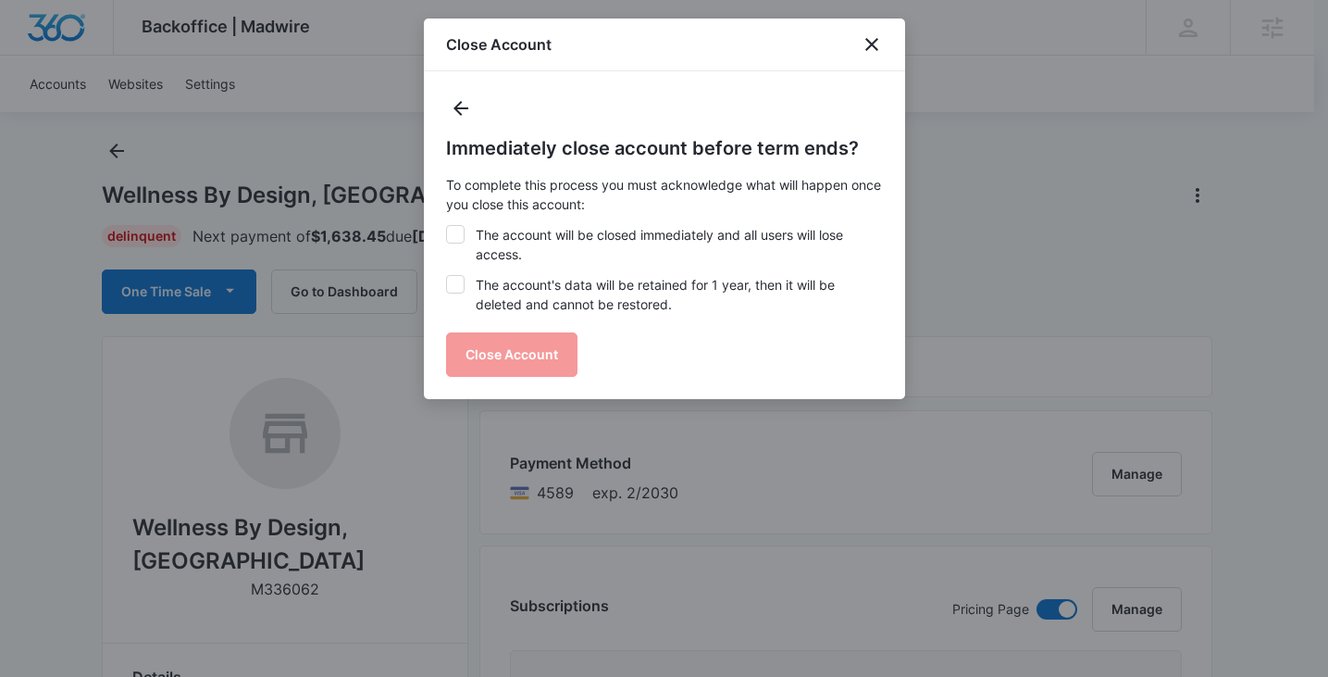
click at [603, 248] on label "The account will be closed immediately and all users will lose access." at bounding box center [664, 244] width 437 height 39
click at [447, 226] on input "The account will be closed immediately and all users will lose access." at bounding box center [446, 225] width 1 height 1
checkbox input "true"
click at [581, 289] on label "The account's data will be retained for 1 year, then it will be deleted and can…" at bounding box center [664, 294] width 437 height 39
click at [447, 276] on input "The account's data will be retained for 1 year, then it will be deleted and can…" at bounding box center [446, 275] width 1 height 1
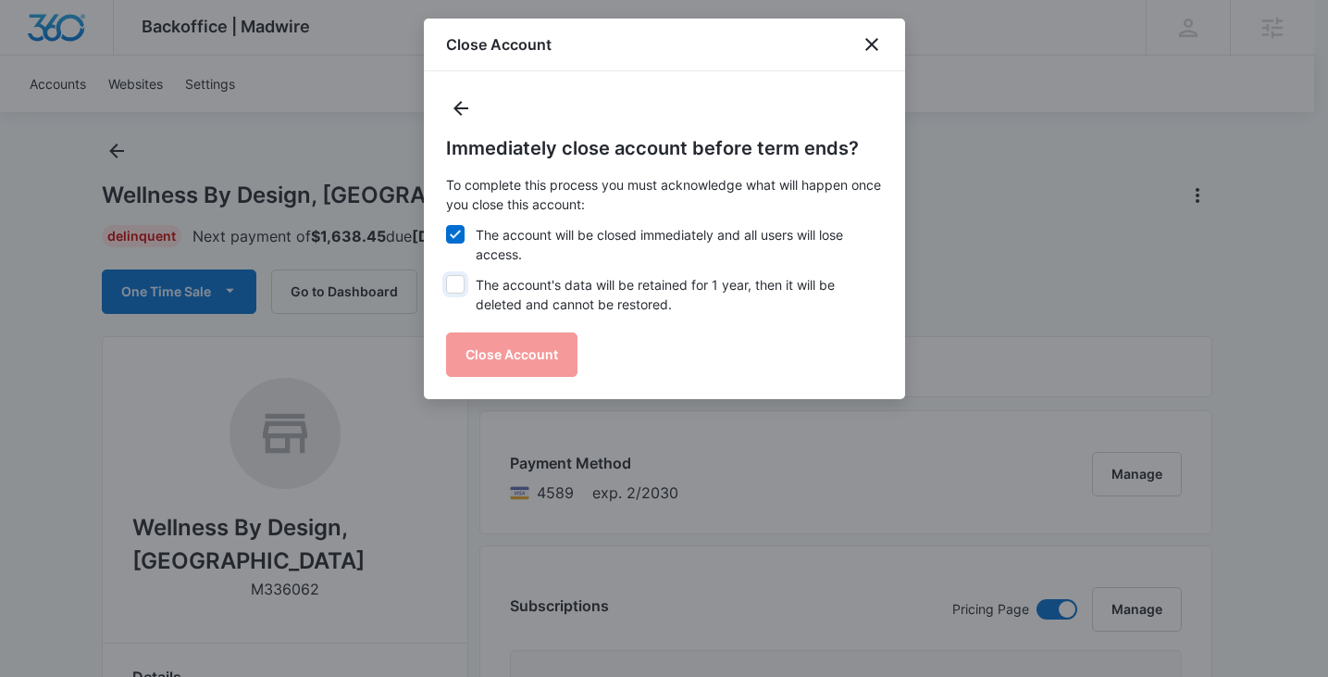
checkbox input "true"
click at [535, 345] on button "Close Account" at bounding box center [511, 354] width 131 height 44
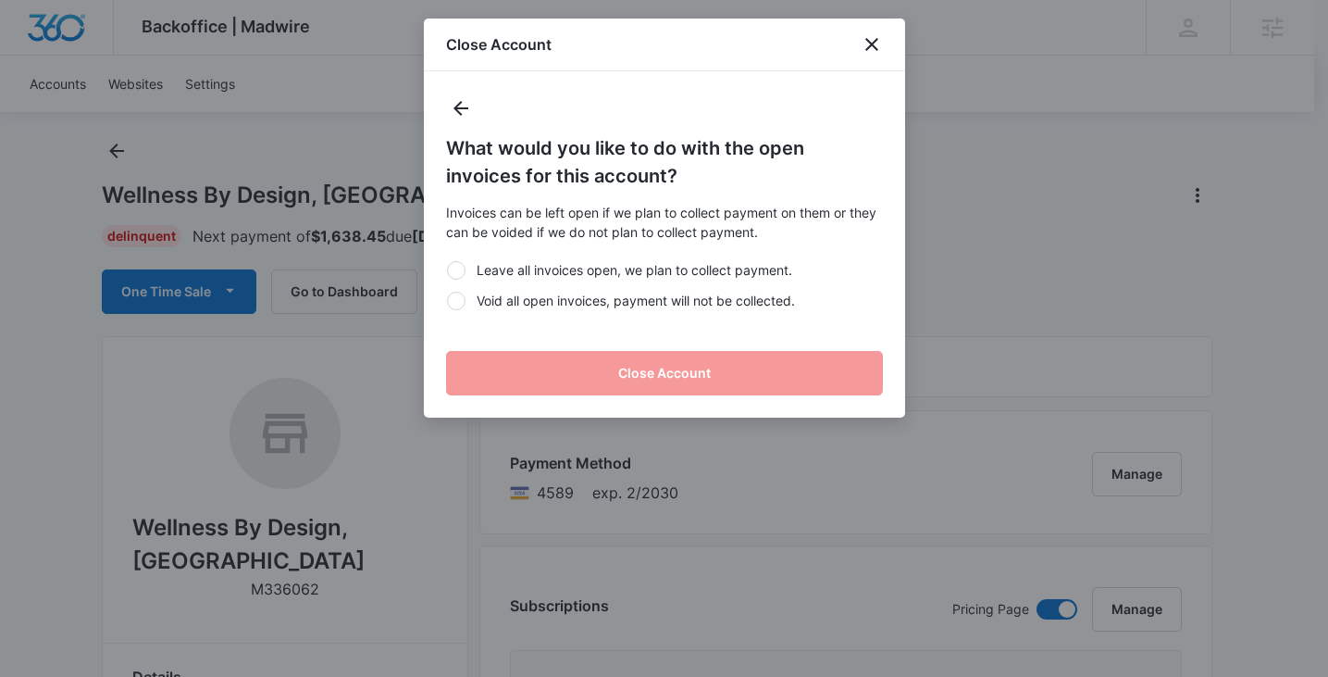
click at [555, 299] on label "Void all open invoices, payment will not be collected." at bounding box center [664, 300] width 437 height 19
click at [447, 300] on input "Void all open invoices, payment will not be collected." at bounding box center [446, 300] width 1 height 1
radio input "true"
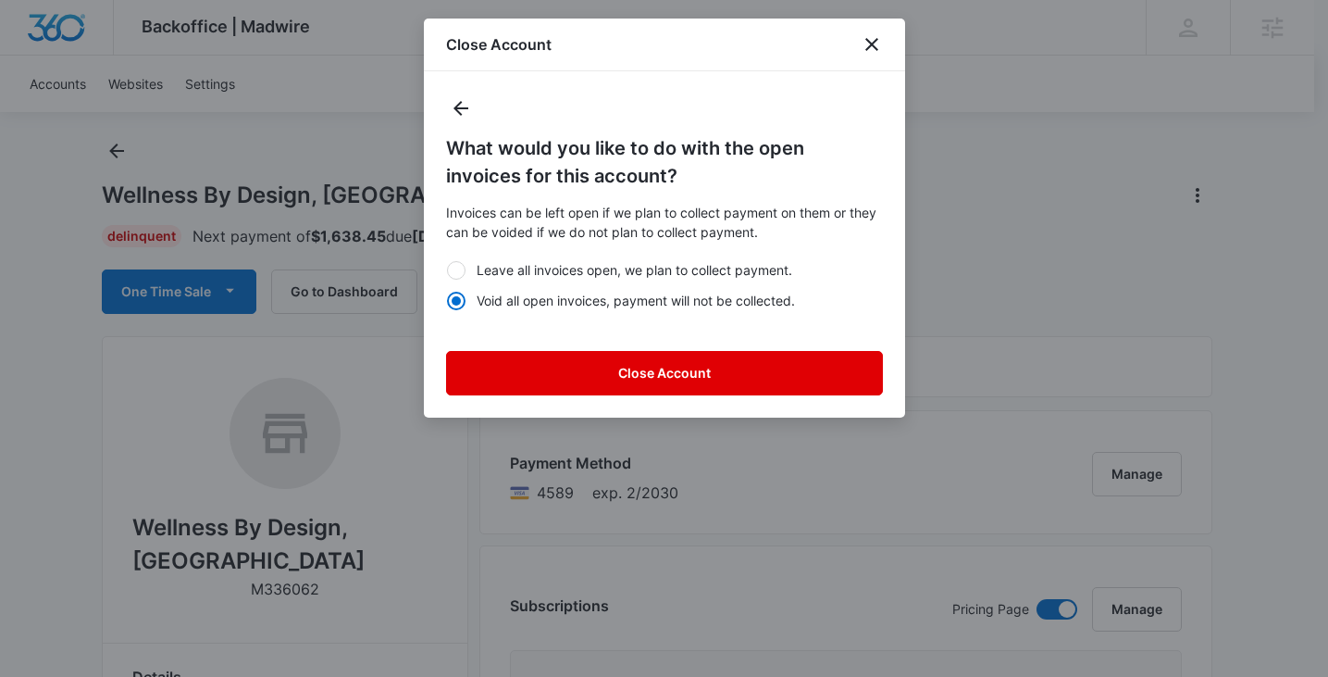
click at [556, 377] on button "Close Account" at bounding box center [664, 373] width 437 height 44
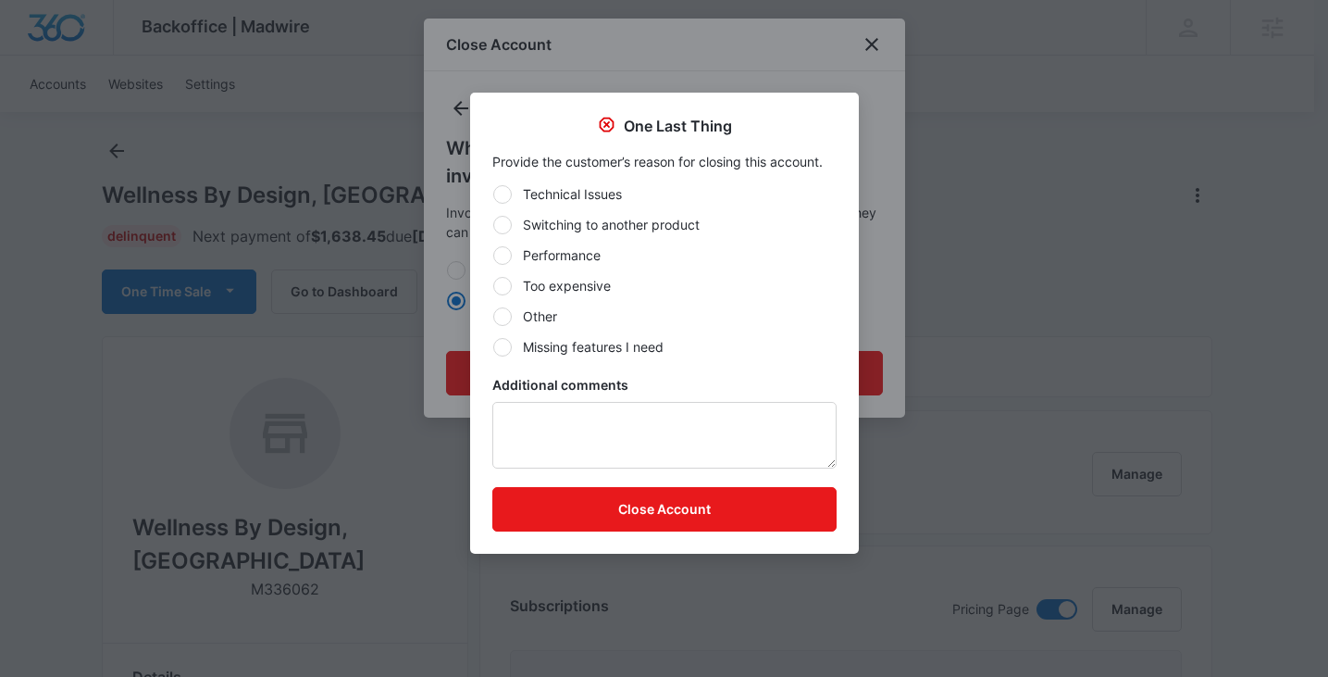
click at [542, 307] on label "Other" at bounding box center [664, 315] width 344 height 19
click at [493, 316] on input "Other" at bounding box center [492, 316] width 1 height 1
radio input "true"
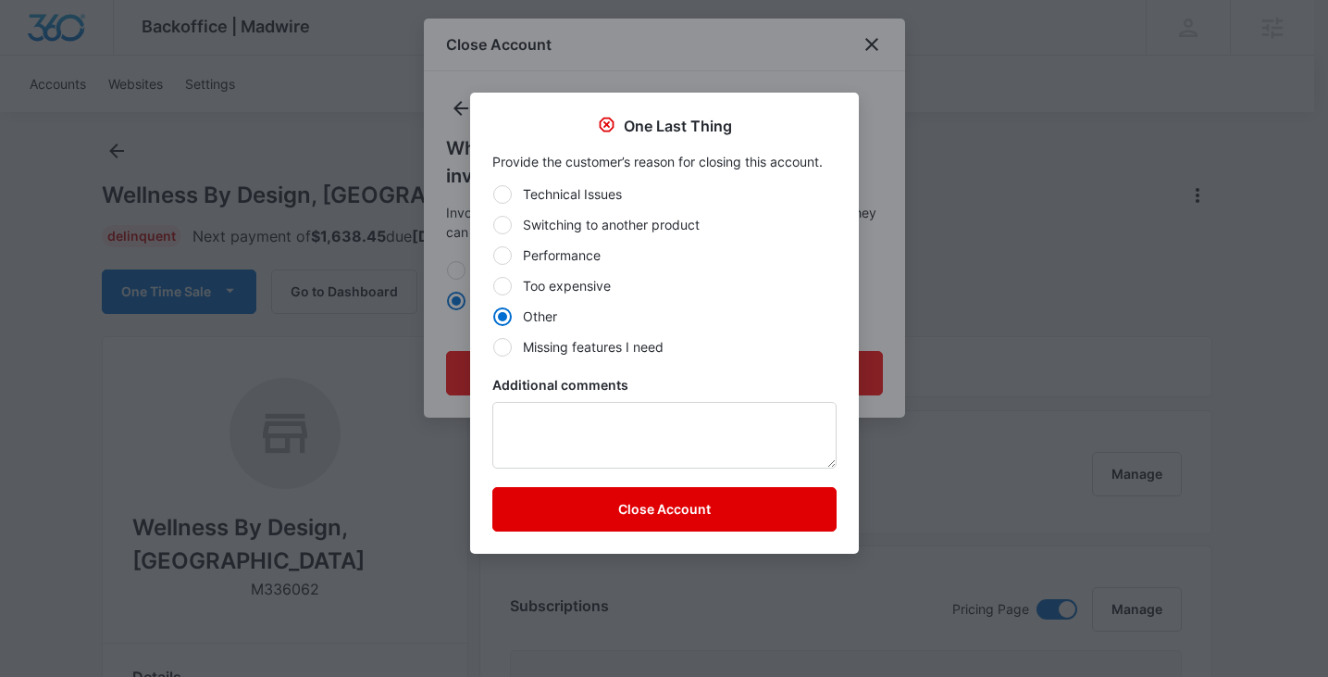
click at [605, 506] on button "Close Account" at bounding box center [664, 509] width 344 height 44
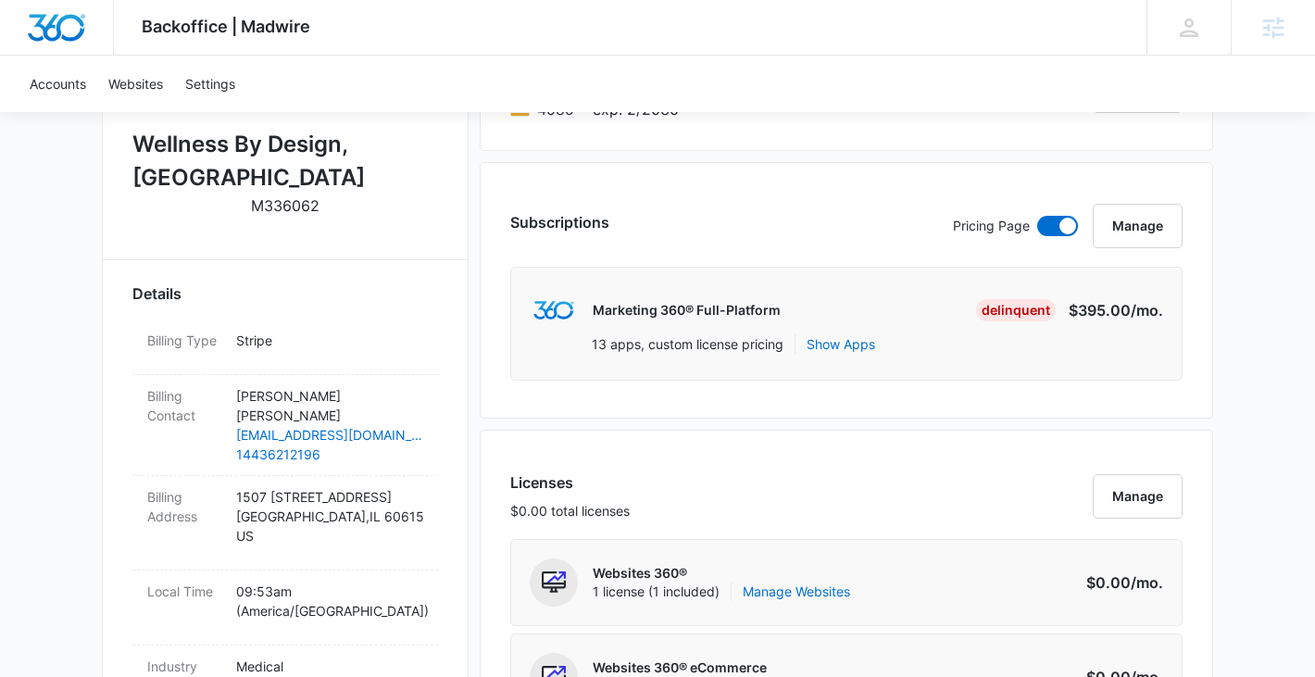
scroll to position [335, 0]
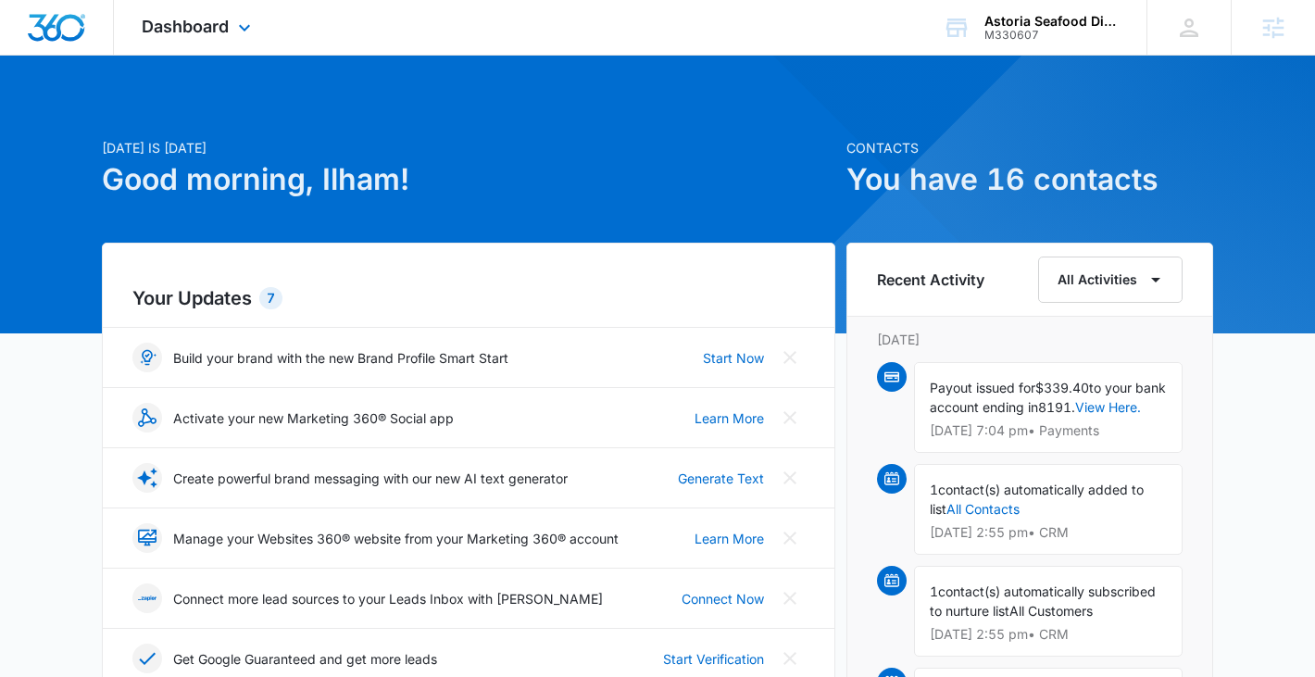
click at [202, 44] on div "Dashboard Apps Reputation Websites Forms CRM Email Social Shop Payments POS Con…" at bounding box center [198, 27] width 169 height 55
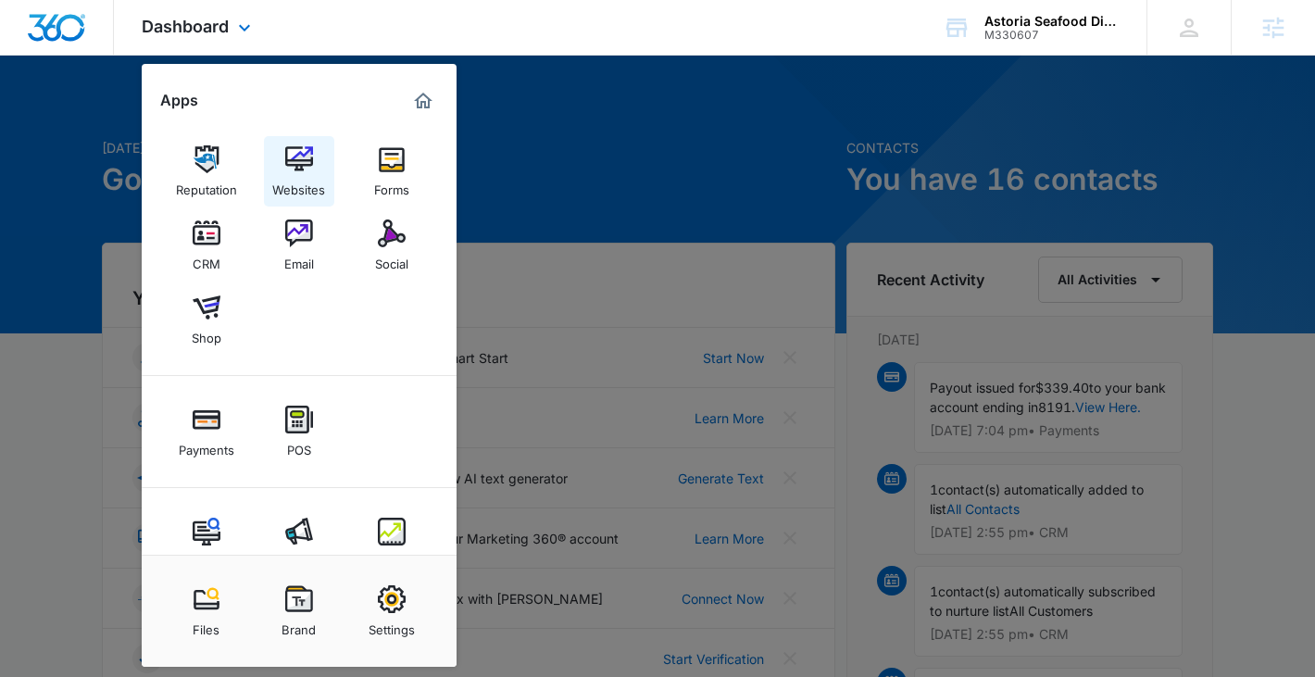
click at [315, 173] on div "Websites" at bounding box center [298, 185] width 53 height 24
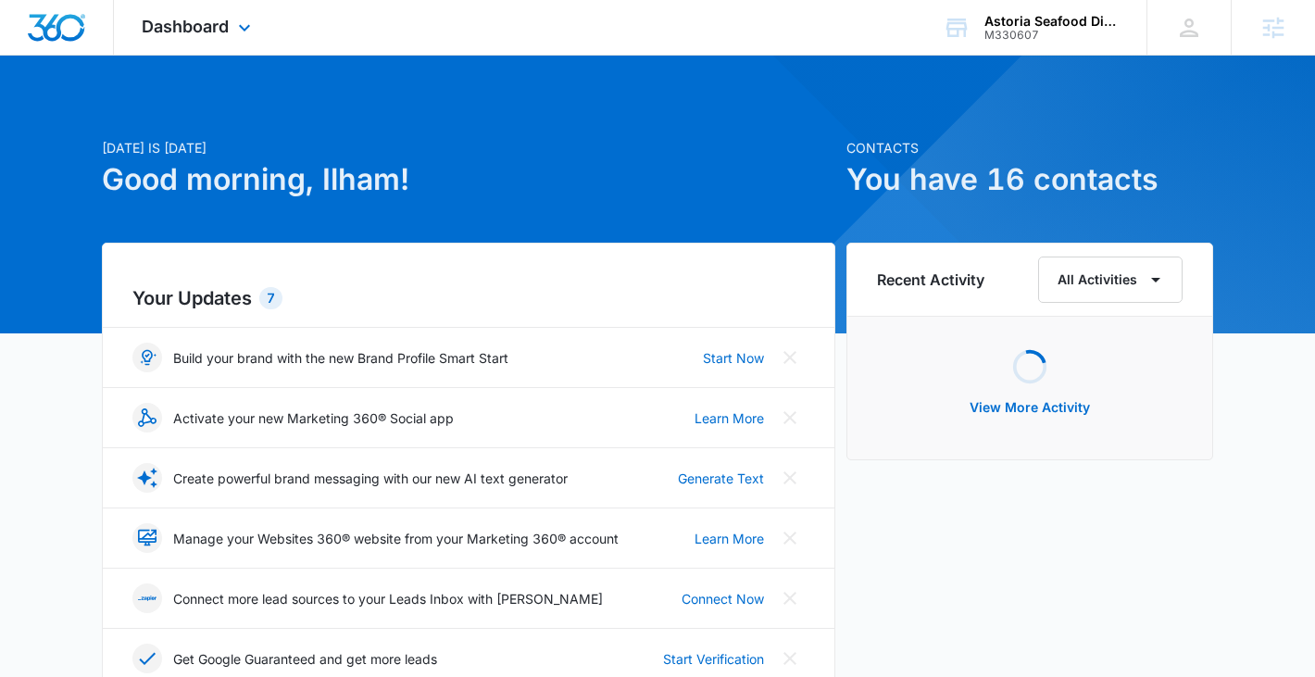
click at [215, 10] on div "Dashboard Apps Reputation Websites Forms CRM Email Social Shop Payments POS Con…" at bounding box center [198, 27] width 169 height 55
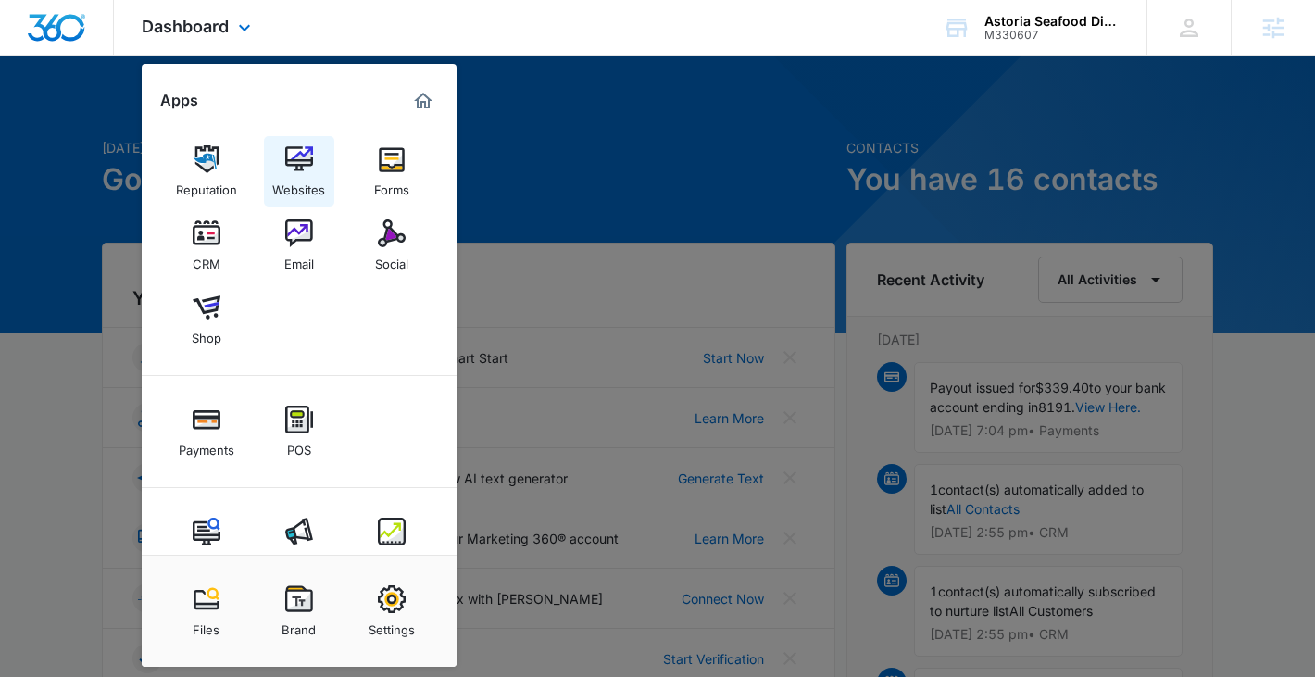
click at [306, 189] on div "Websites" at bounding box center [298, 185] width 53 height 24
